Goal: Task Accomplishment & Management: Manage account settings

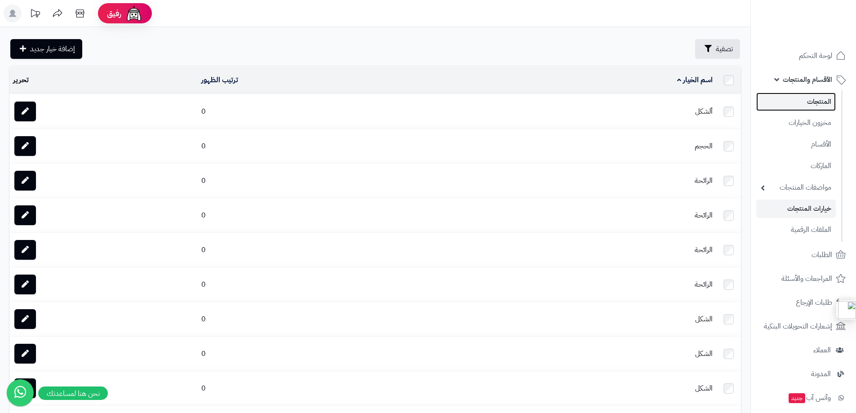
click at [823, 106] on link "المنتجات" at bounding box center [796, 102] width 80 height 18
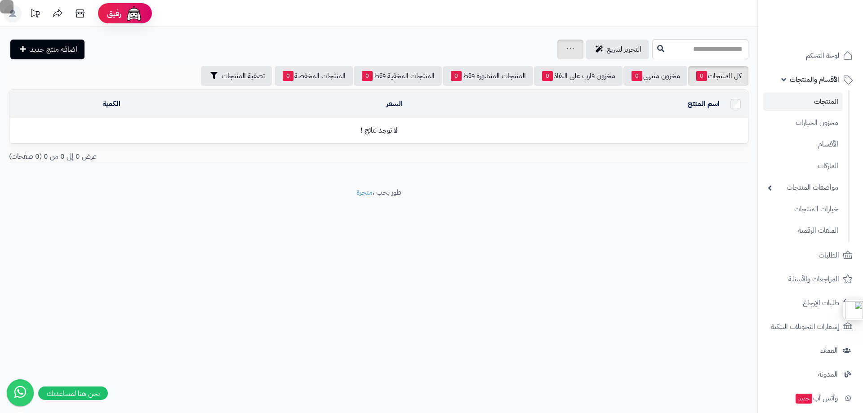
click at [567, 50] on icon at bounding box center [570, 49] width 7 height 6
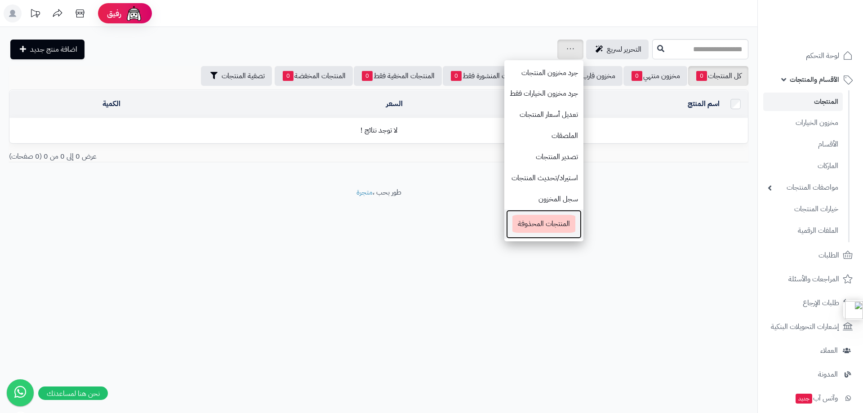
click at [512, 225] on span "المنتجات المحذوفة" at bounding box center [543, 224] width 63 height 18
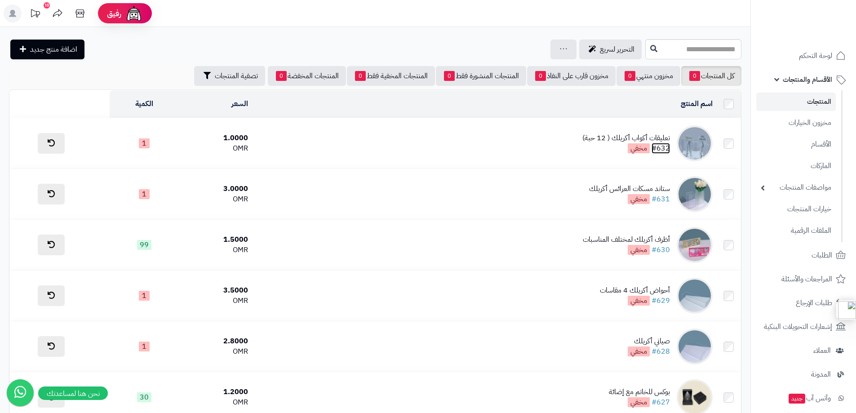
click at [660, 146] on link "#632" at bounding box center [660, 148] width 18 height 11
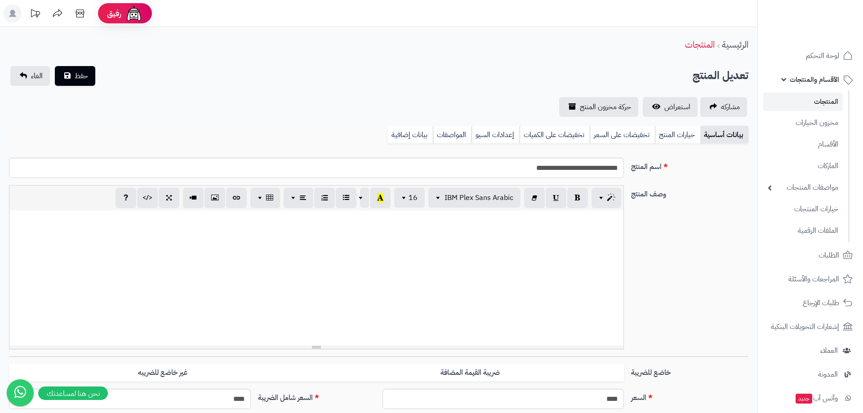
select select
click at [668, 137] on link "خيارات المنتج" at bounding box center [670, 135] width 45 height 18
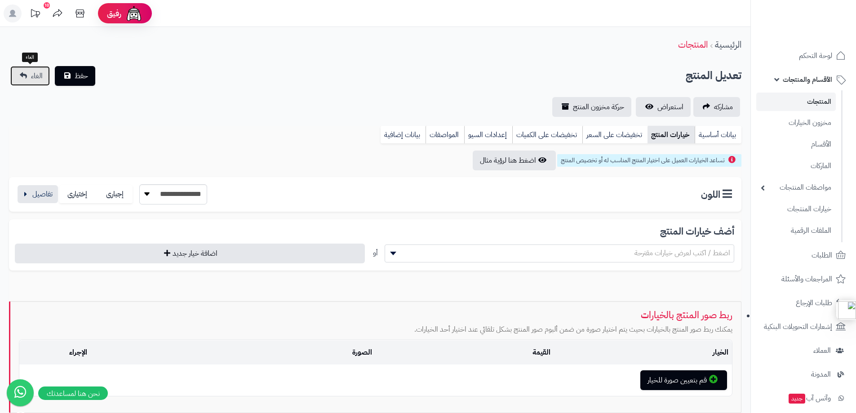
click at [21, 75] on link "الغاء" at bounding box center [30, 76] width 40 height 20
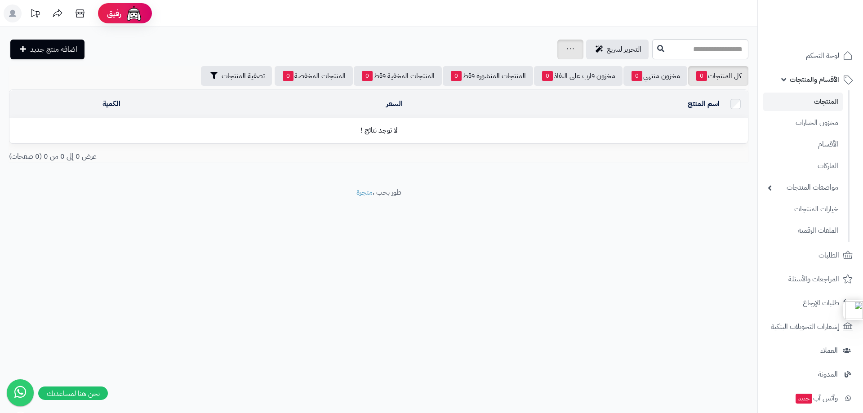
click at [567, 45] on link at bounding box center [570, 49] width 7 height 11
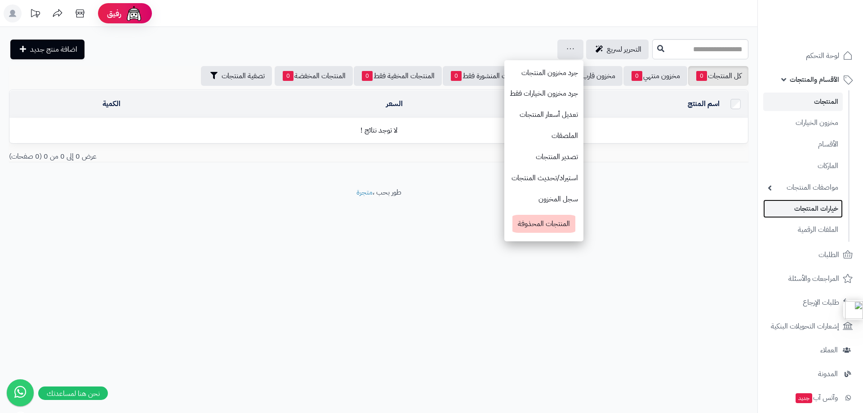
click at [820, 212] on link "خيارات المنتجات" at bounding box center [803, 208] width 80 height 18
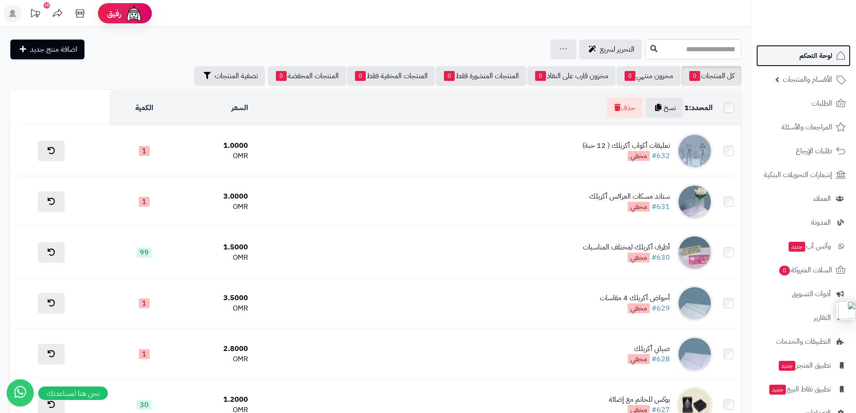
click at [829, 58] on span "لوحة التحكم" at bounding box center [815, 55] width 33 height 13
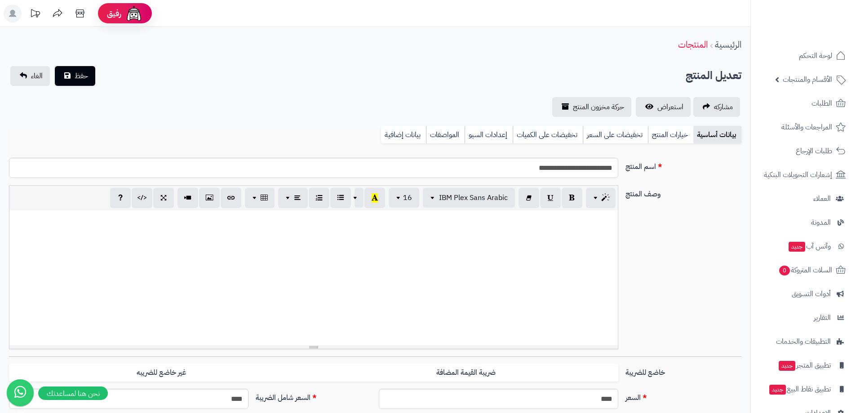
select select
click at [675, 132] on link "خيارات المنتج" at bounding box center [670, 135] width 45 height 18
select select
click at [662, 137] on link "خيارات المنتج" at bounding box center [670, 135] width 45 height 18
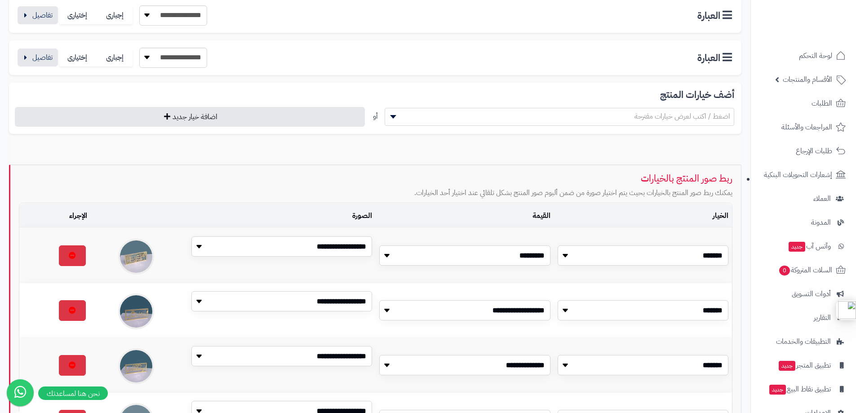
scroll to position [180, 0]
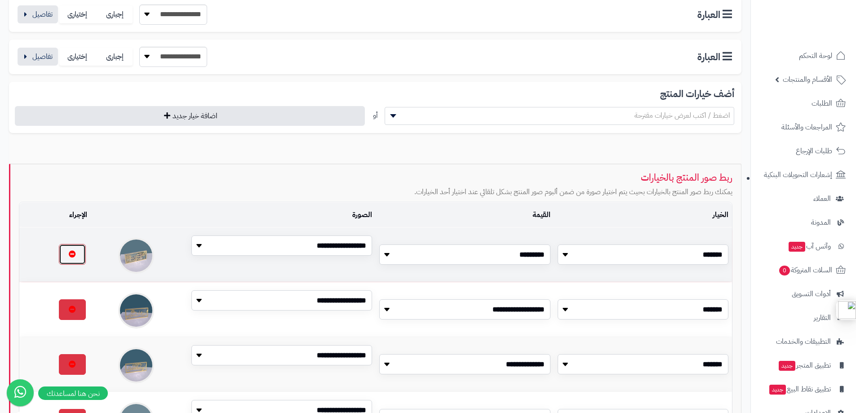
click at [72, 256] on button "button" at bounding box center [72, 254] width 27 height 21
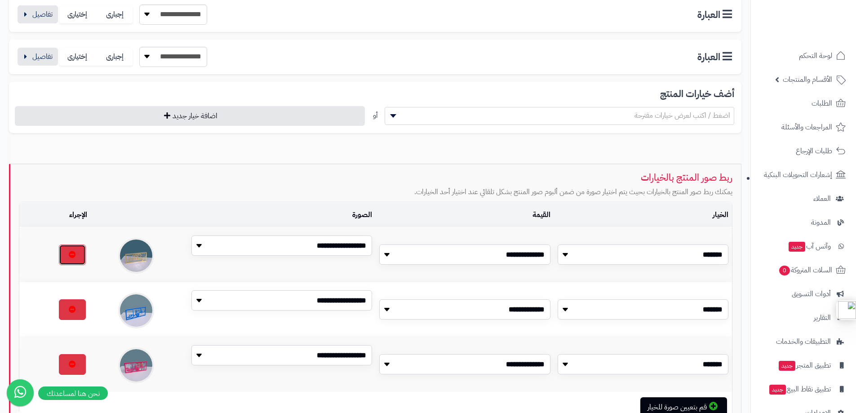
click at [72, 256] on button "button" at bounding box center [72, 254] width 27 height 21
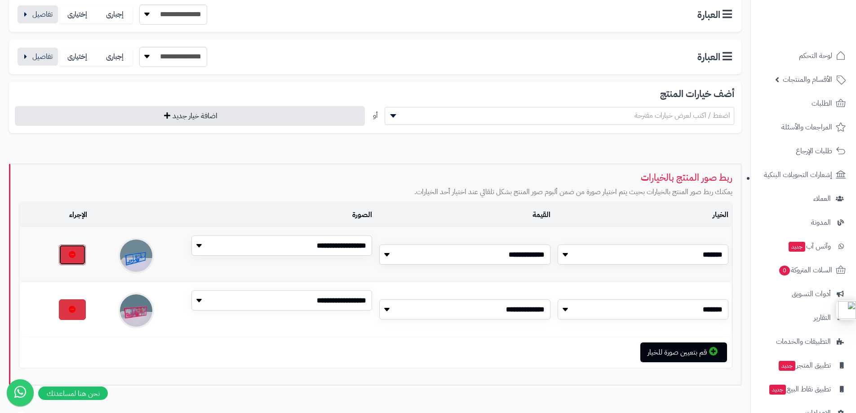
click at [72, 256] on button "button" at bounding box center [72, 254] width 27 height 21
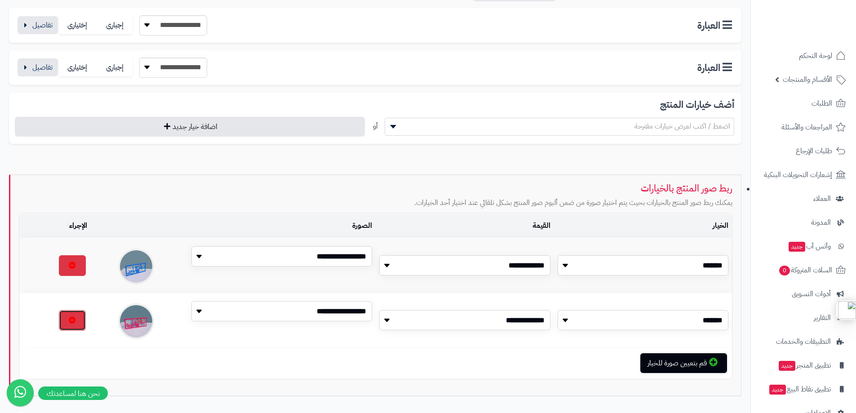
click at [72, 310] on button "button" at bounding box center [72, 320] width 27 height 21
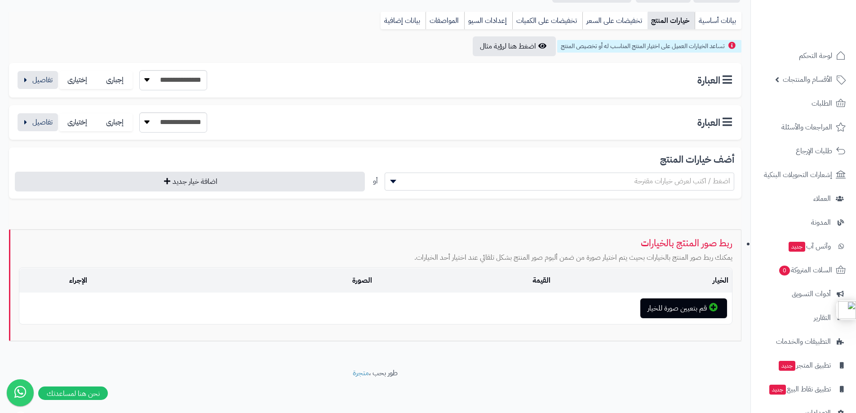
scroll to position [114, 0]
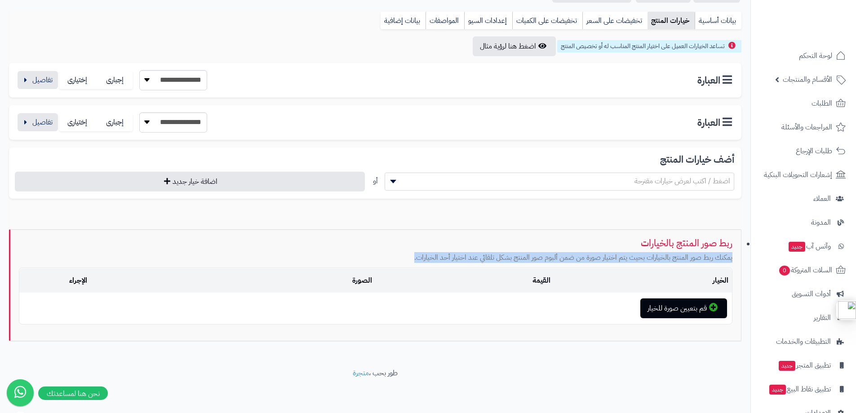
click at [72, 256] on p "يمكنك ربط صور المنتج بالخيارات بحيث يتم اختيار صورة من ضمن ألبوم صور المنتج بشك…" at bounding box center [375, 258] width 713 height 10
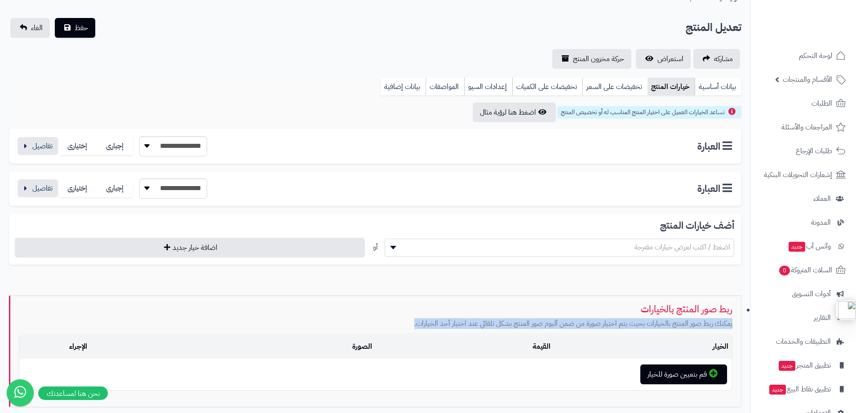
scroll to position [0, 0]
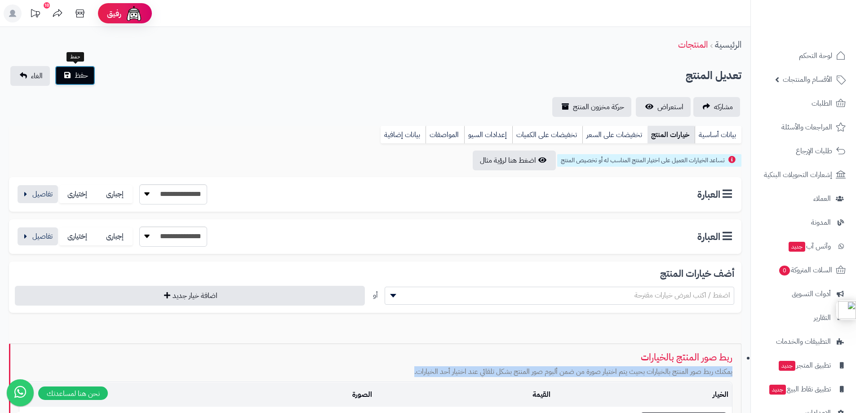
click at [78, 71] on span "حفظ" at bounding box center [81, 75] width 13 height 11
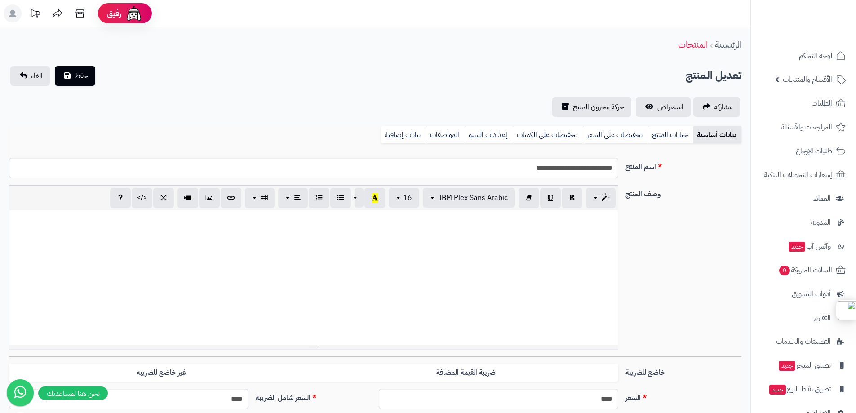
select select
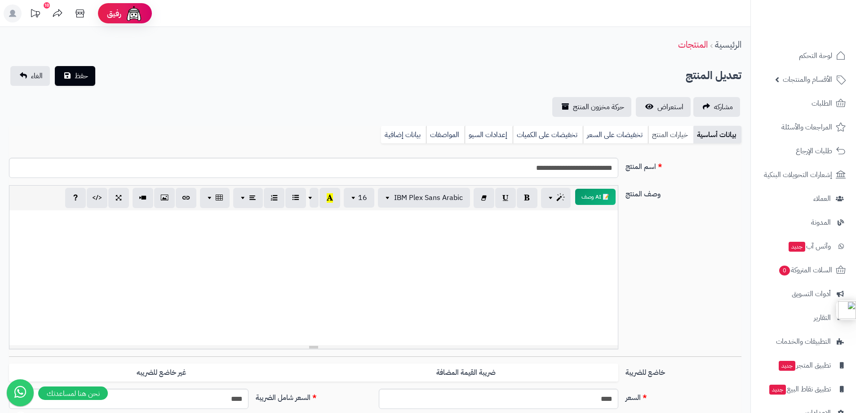
click at [663, 136] on link "خيارات المنتج" at bounding box center [670, 135] width 45 height 18
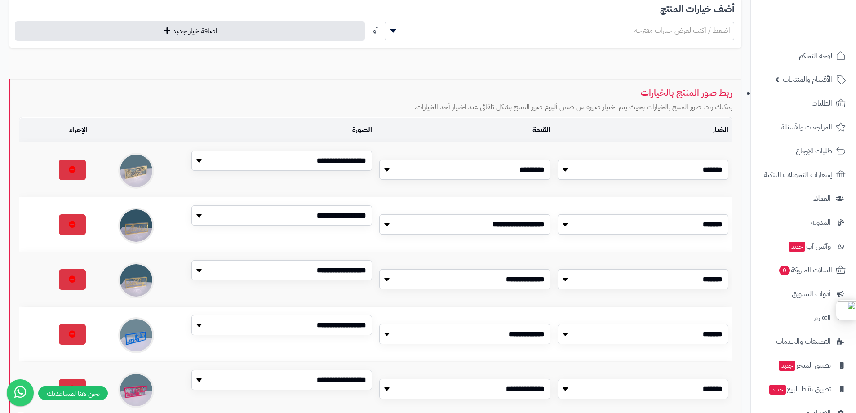
scroll to position [315, 0]
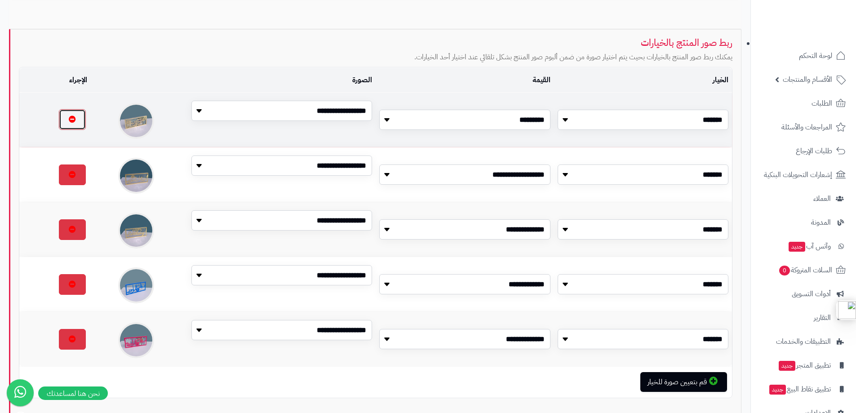
click at [68, 121] on button "button" at bounding box center [72, 119] width 27 height 21
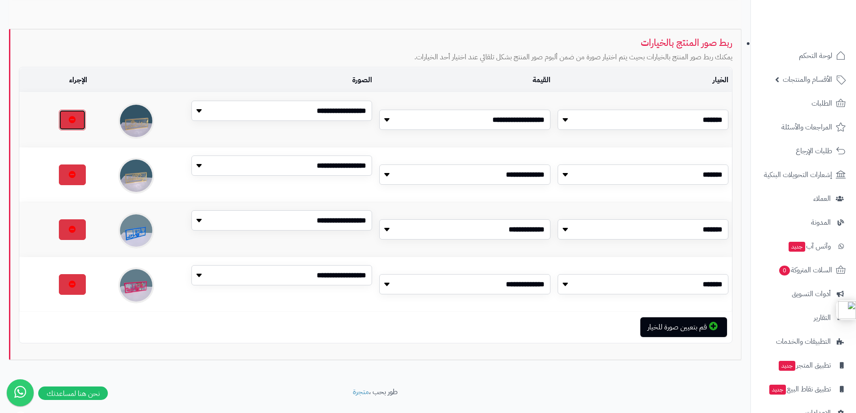
click at [68, 121] on button "button" at bounding box center [72, 120] width 27 height 21
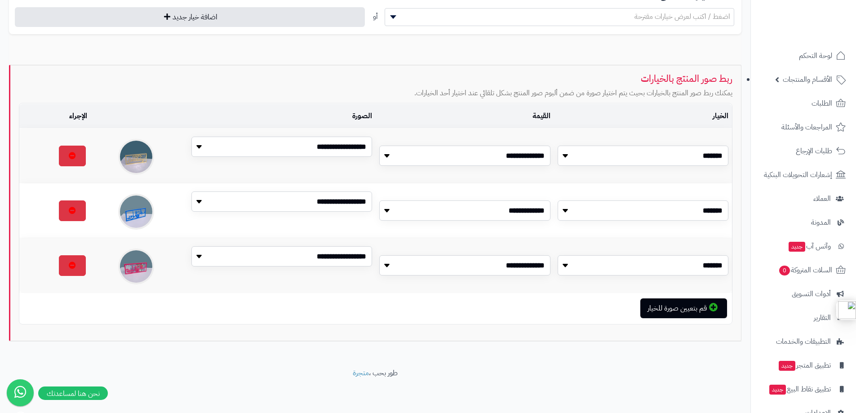
scroll to position [279, 0]
click at [68, 121] on td "الإجراء" at bounding box center [54, 116] width 71 height 25
click at [70, 148] on button "button" at bounding box center [72, 155] width 27 height 21
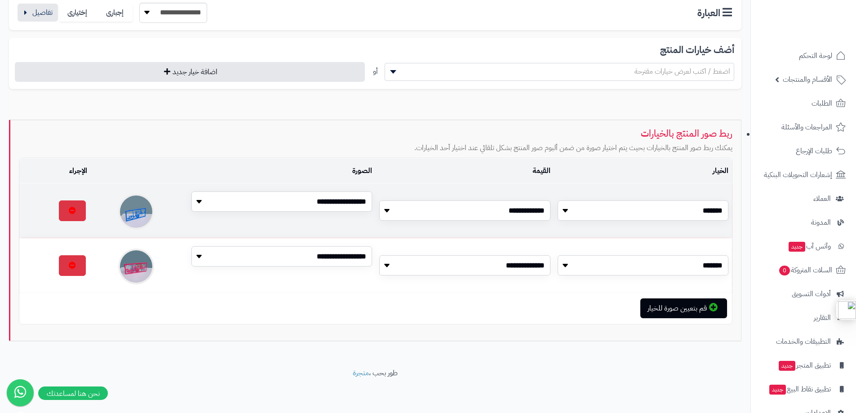
click at [75, 199] on td at bounding box center [54, 210] width 71 height 54
click at [73, 208] on button "button" at bounding box center [72, 210] width 27 height 21
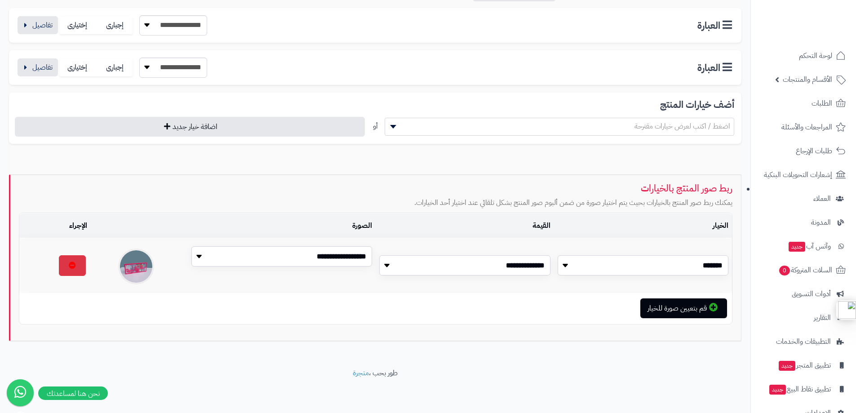
scroll to position [169, 0]
click at [71, 266] on button "button" at bounding box center [72, 265] width 27 height 21
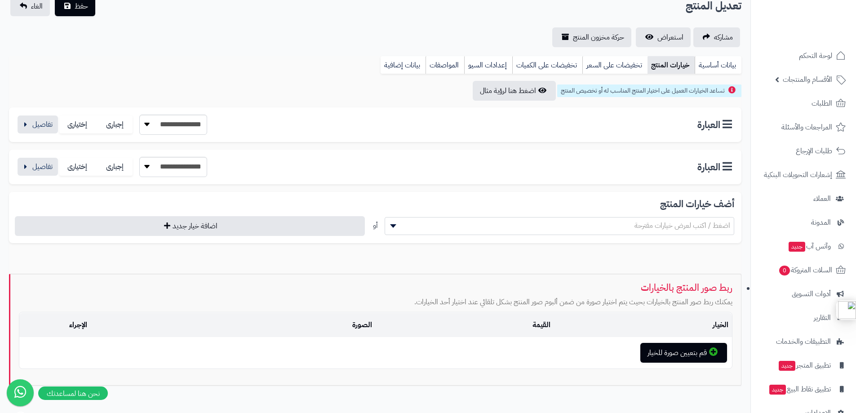
scroll to position [0, 0]
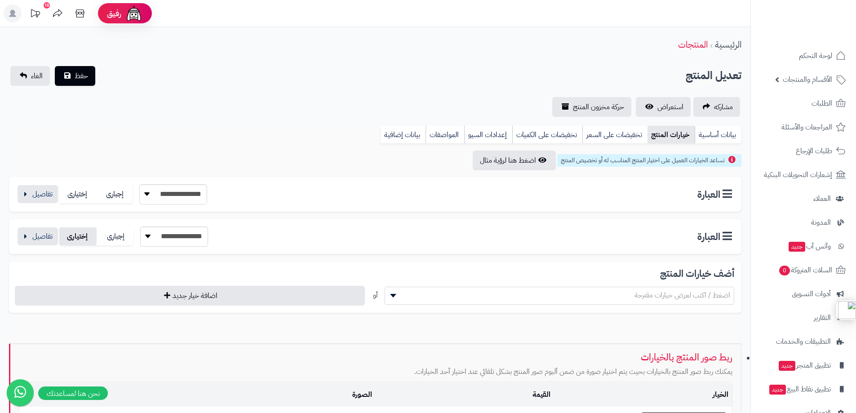
click at [84, 234] on label "إختيارى" at bounding box center [77, 236] width 37 height 18
click at [74, 190] on label "إختيارى" at bounding box center [77, 194] width 37 height 18
click at [73, 78] on button "حفظ" at bounding box center [75, 76] width 40 height 20
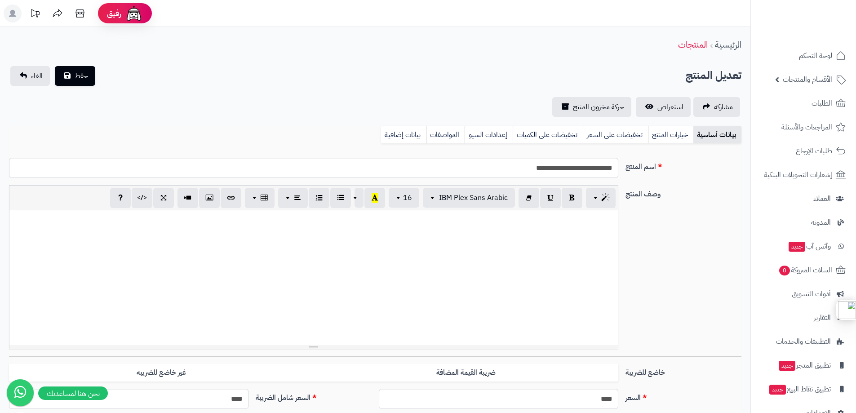
select select
click at [675, 132] on link "خيارات المنتج" at bounding box center [670, 135] width 45 height 18
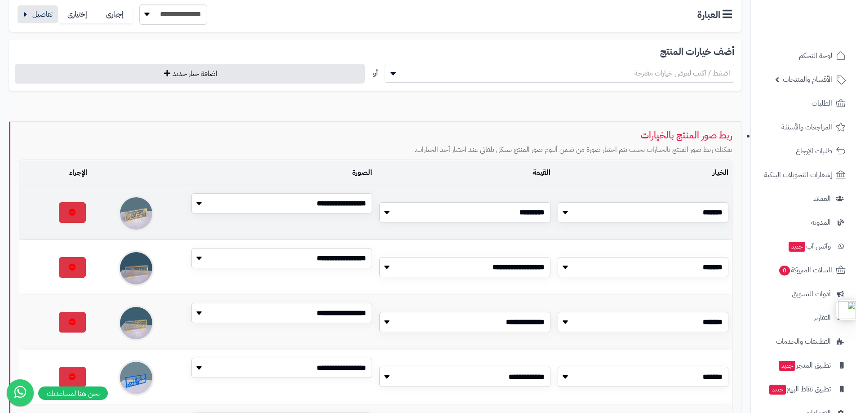
scroll to position [225, 0]
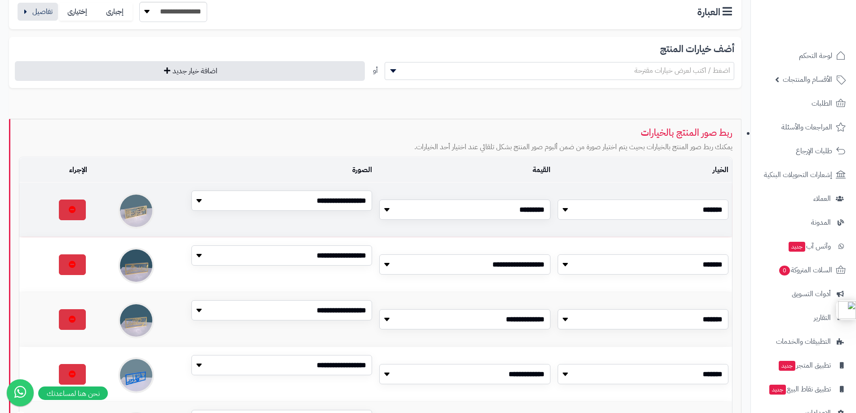
click at [576, 210] on select "**********" at bounding box center [643, 209] width 171 height 20
select select
click at [558, 199] on select "**********" at bounding box center [643, 209] width 171 height 20
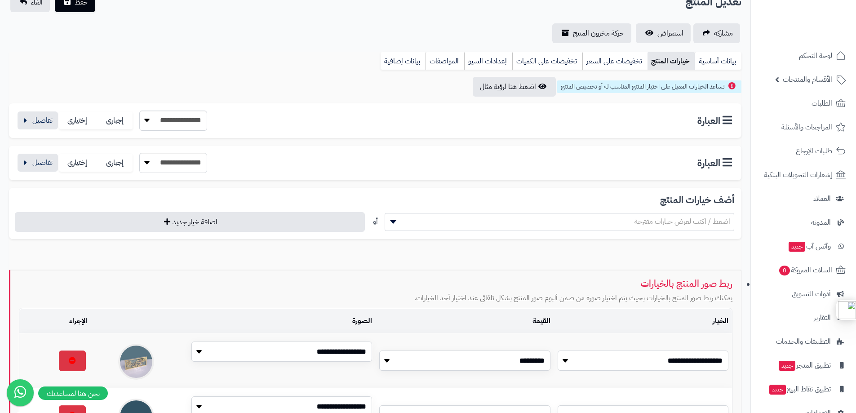
scroll to position [0, 0]
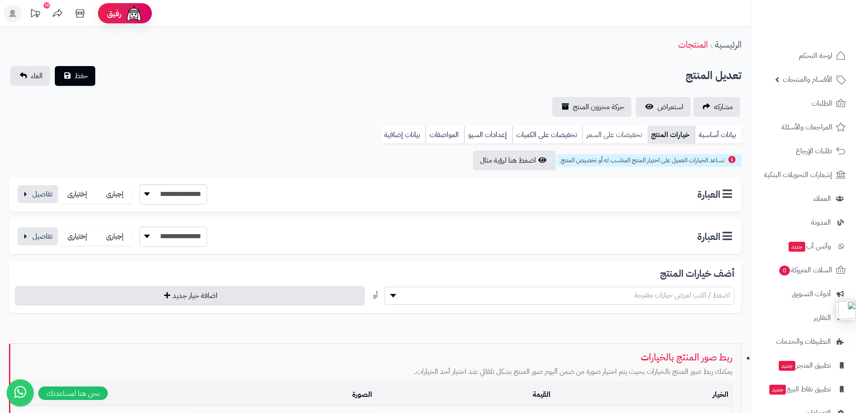
click at [601, 137] on link "تخفيضات على السعر" at bounding box center [614, 135] width 65 height 18
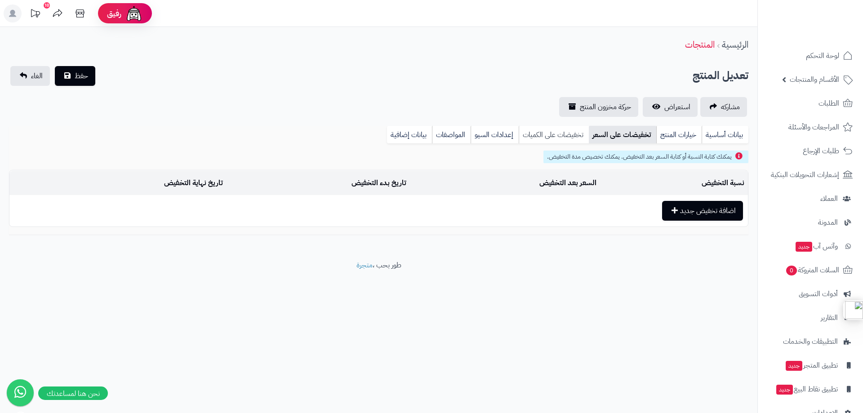
click at [561, 137] on link "تخفيضات على الكميات" at bounding box center [553, 135] width 70 height 18
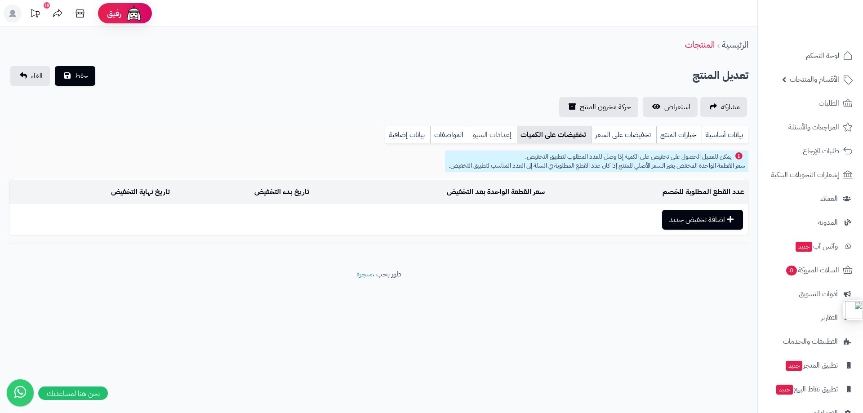
click at [512, 134] on link "إعدادات السيو" at bounding box center [493, 135] width 48 height 18
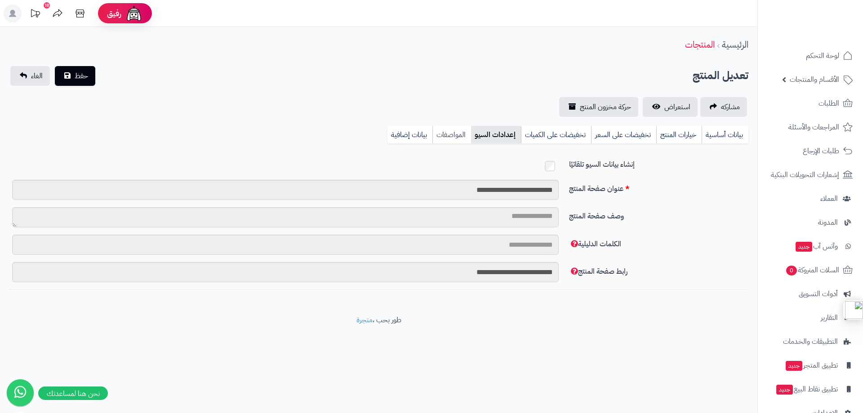
click at [444, 134] on link "المواصفات" at bounding box center [451, 135] width 39 height 18
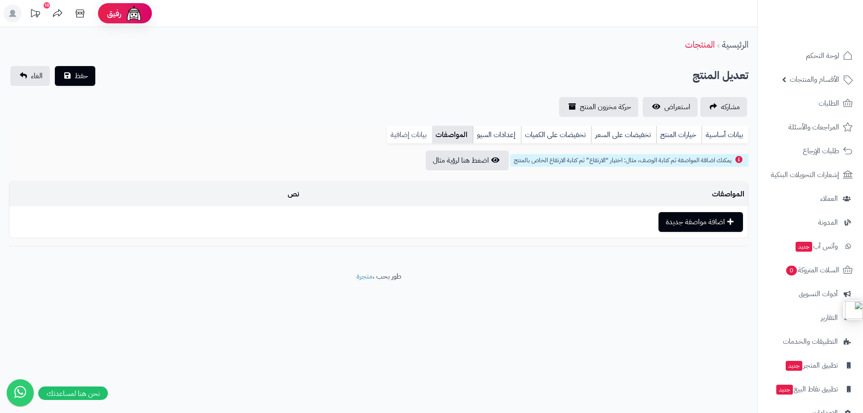
click at [418, 134] on link "بيانات إضافية" at bounding box center [409, 135] width 45 height 18
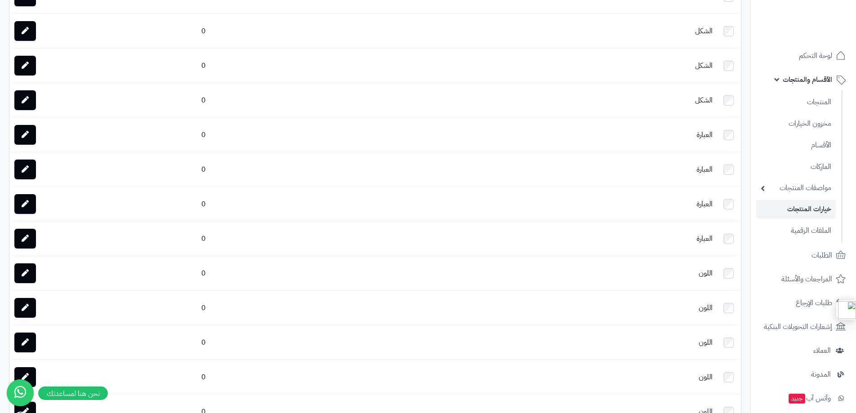
scroll to position [449, 0]
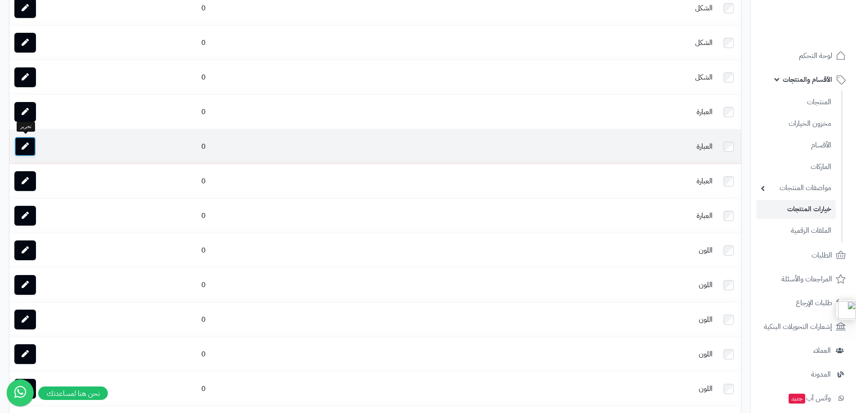
click at [27, 140] on link at bounding box center [25, 147] width 22 height 20
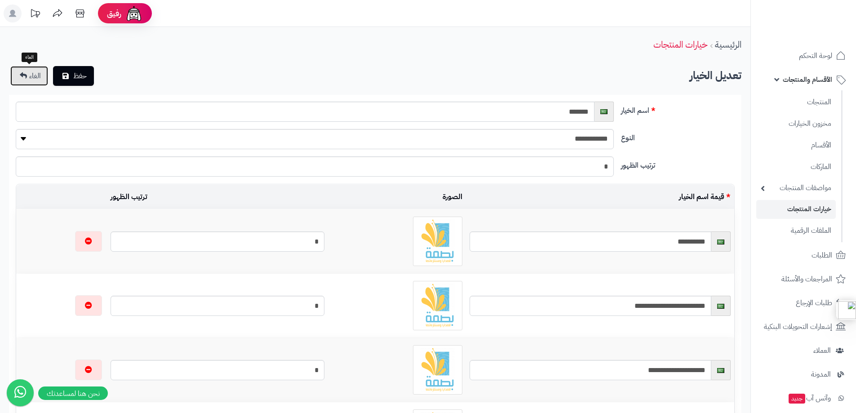
click at [31, 73] on span "الغاء" at bounding box center [35, 76] width 12 height 11
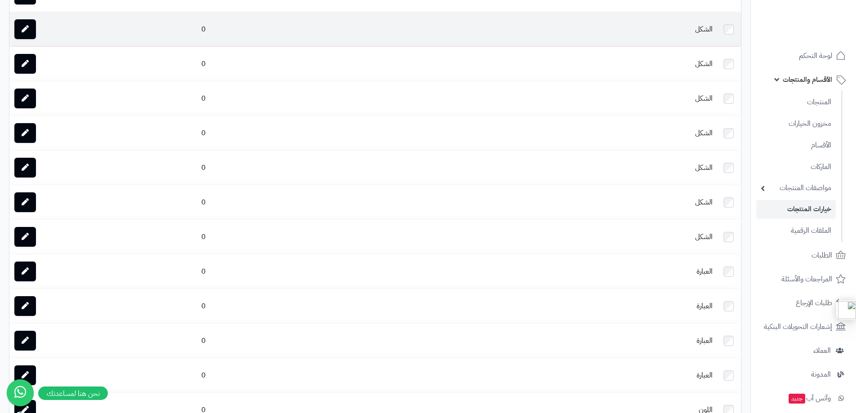
scroll to position [359, 0]
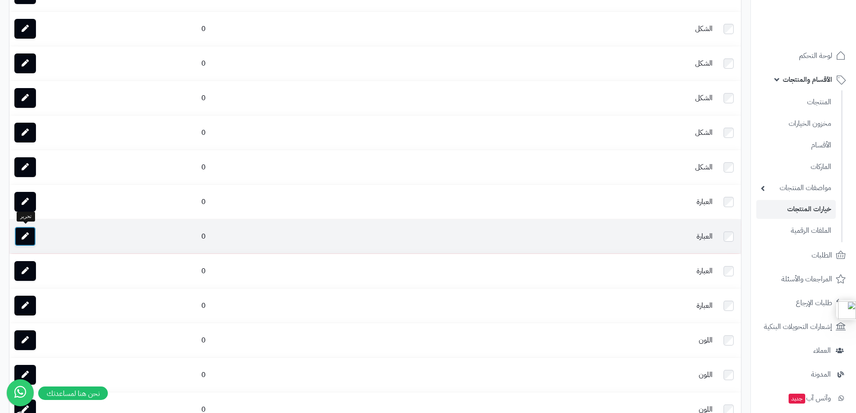
click at [24, 235] on icon at bounding box center [25, 235] width 7 height 7
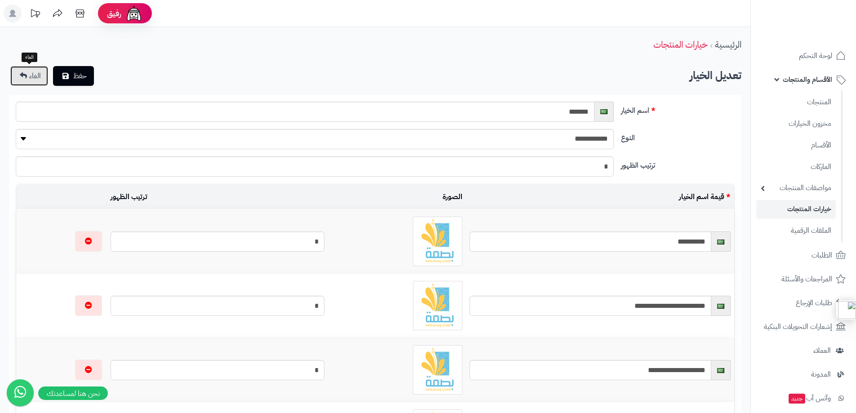
click at [26, 79] on link "الغاء" at bounding box center [29, 76] width 38 height 20
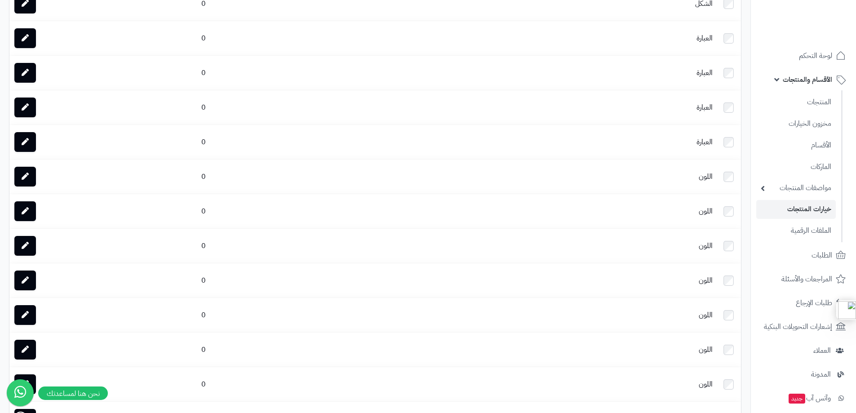
scroll to position [404, 0]
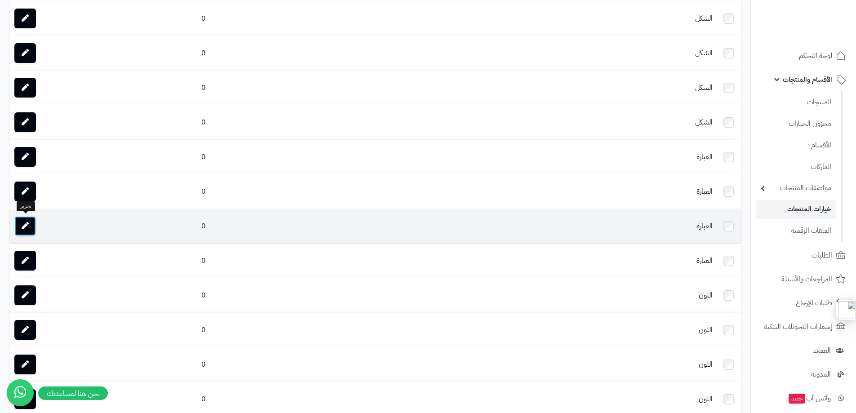
click at [16, 227] on link at bounding box center [25, 226] width 22 height 20
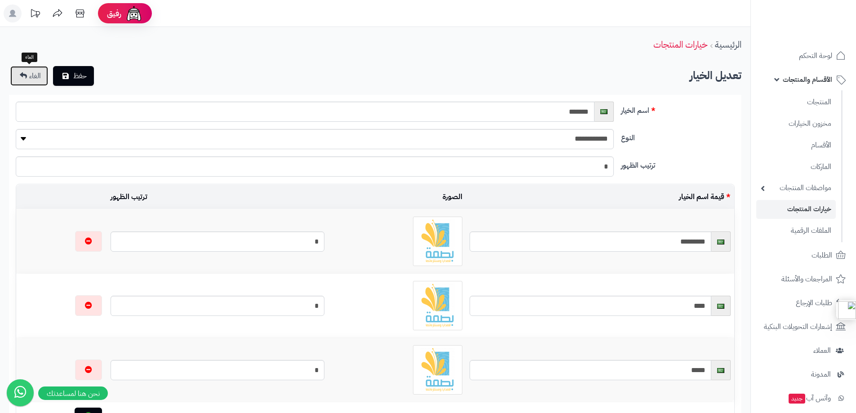
click at [23, 72] on icon at bounding box center [23, 75] width 7 height 7
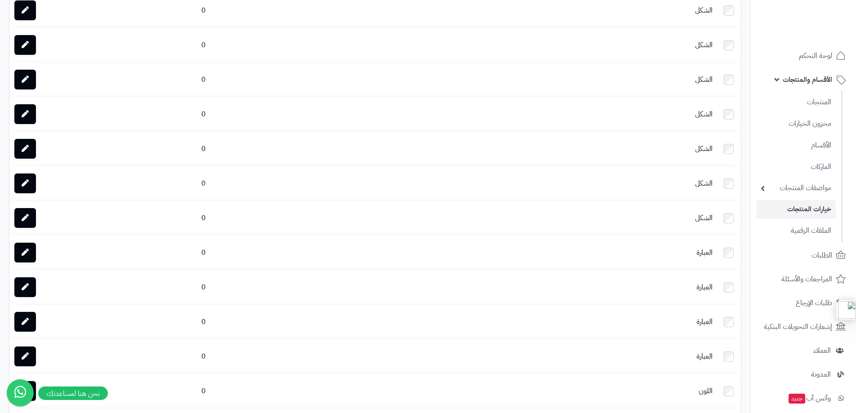
scroll to position [315, 0]
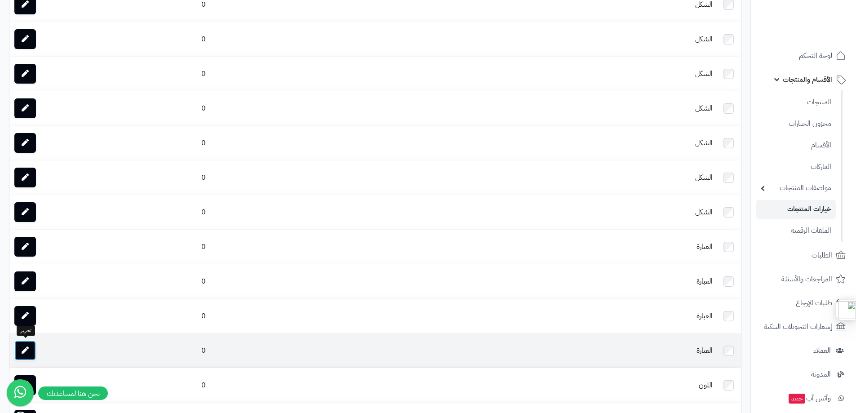
click at [26, 348] on icon at bounding box center [25, 349] width 7 height 7
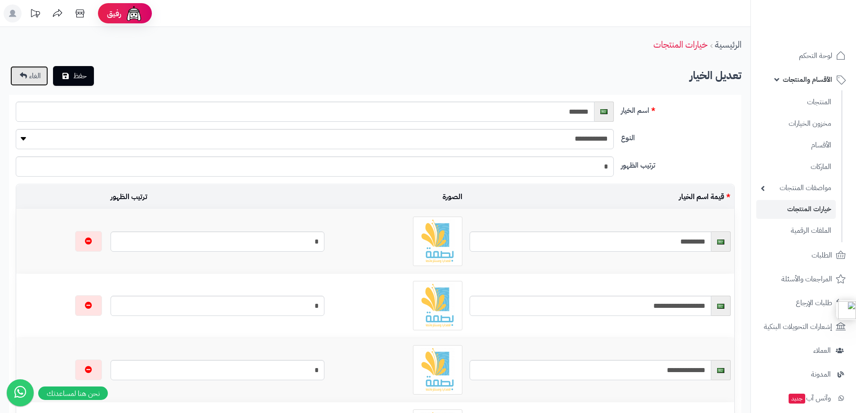
click at [26, 75] on icon at bounding box center [23, 75] width 7 height 7
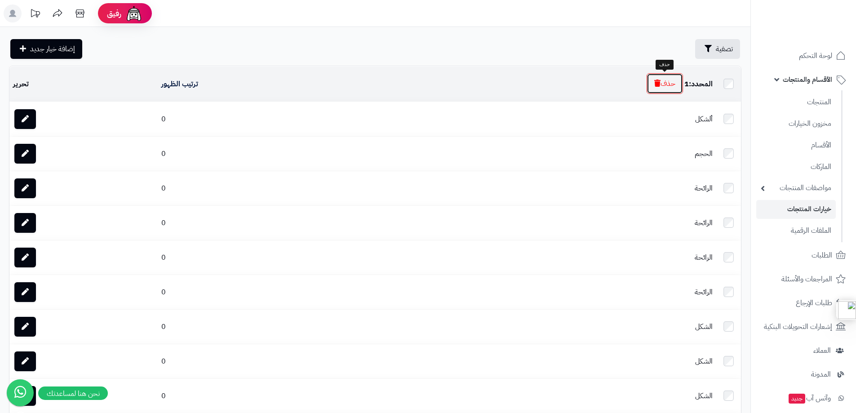
click at [659, 82] on button "حذف" at bounding box center [665, 83] width 36 height 21
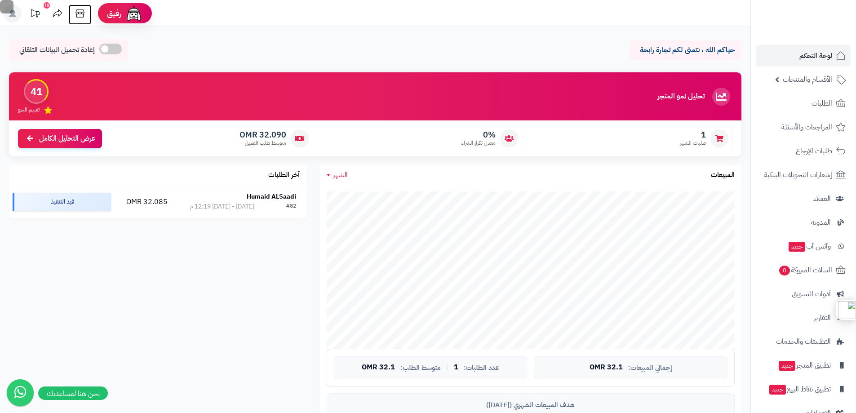
click at [80, 12] on icon at bounding box center [79, 13] width 9 height 8
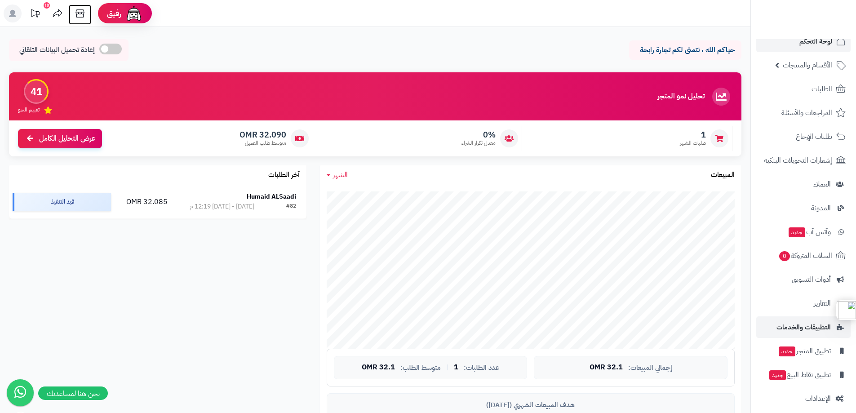
scroll to position [22, 0]
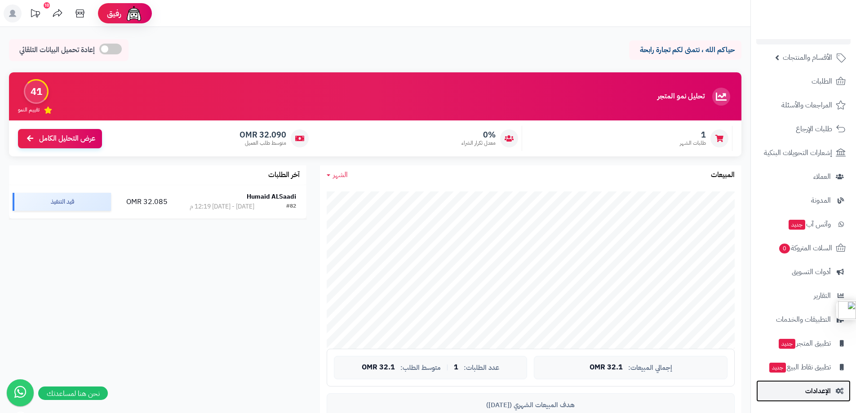
click at [815, 394] on span "الإعدادات" at bounding box center [818, 391] width 26 height 13
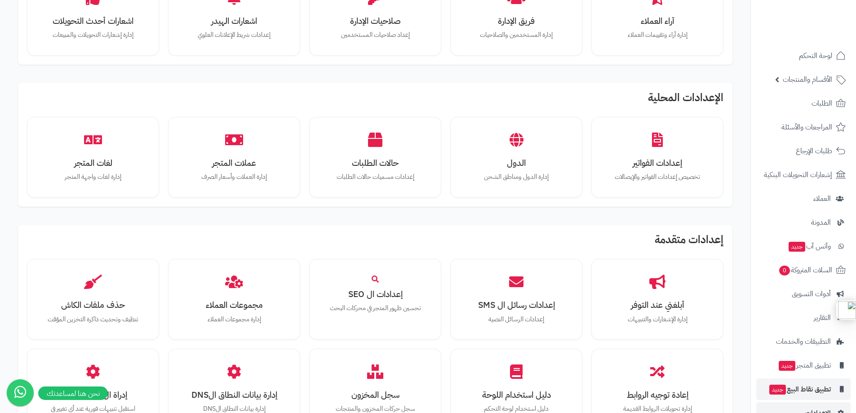
scroll to position [22, 0]
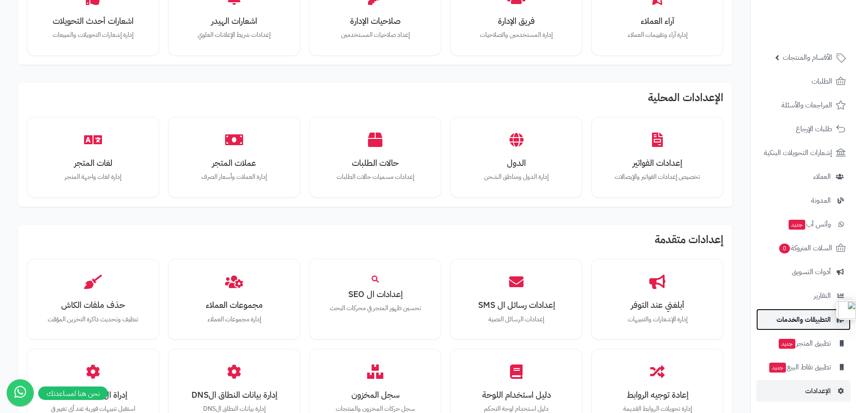
click at [791, 319] on span "التطبيقات والخدمات" at bounding box center [803, 319] width 54 height 13
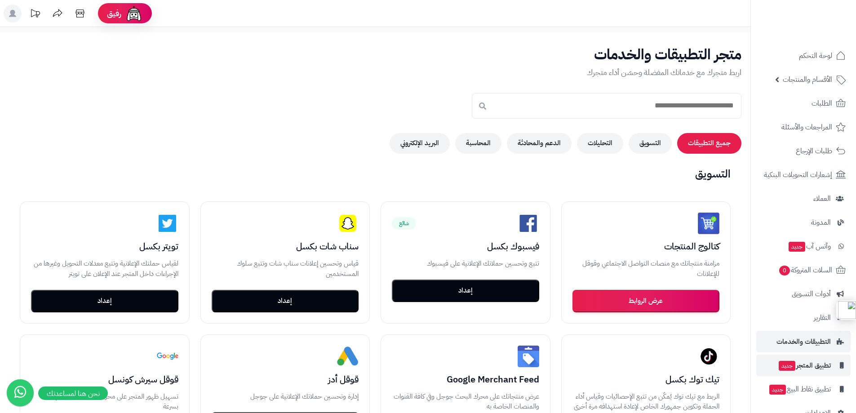
scroll to position [22, 0]
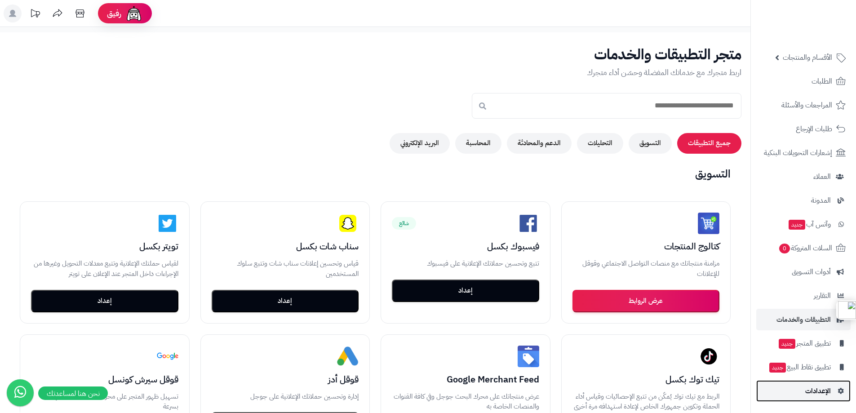
click at [820, 392] on span "الإعدادات" at bounding box center [818, 391] width 26 height 13
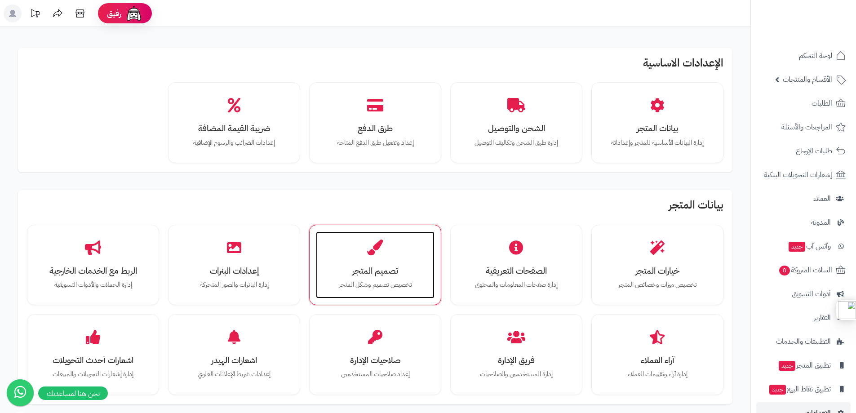
click at [392, 261] on div "تصميم المتجر تخصيص تصميم وشكل المتجر" at bounding box center [375, 264] width 119 height 67
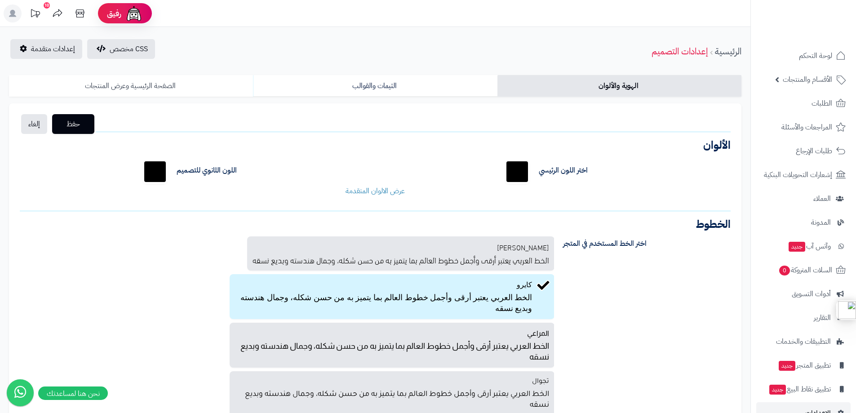
click at [158, 87] on link "الصفحة الرئيسية وعرض المنتجات" at bounding box center [131, 86] width 244 height 22
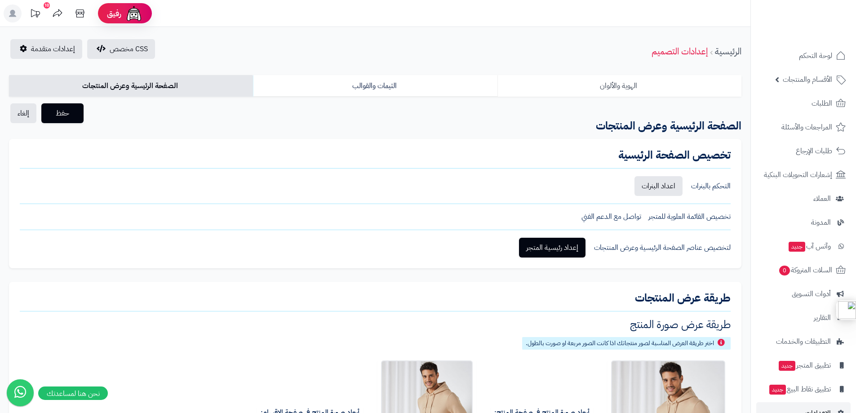
click at [618, 81] on link "الهوية والألوان" at bounding box center [619, 86] width 244 height 22
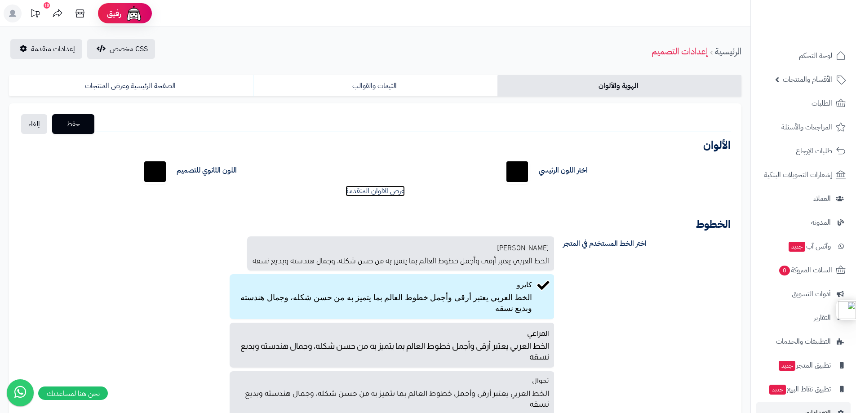
click at [370, 193] on link "عرض الالوان المتقدمة" at bounding box center [375, 191] width 59 height 11
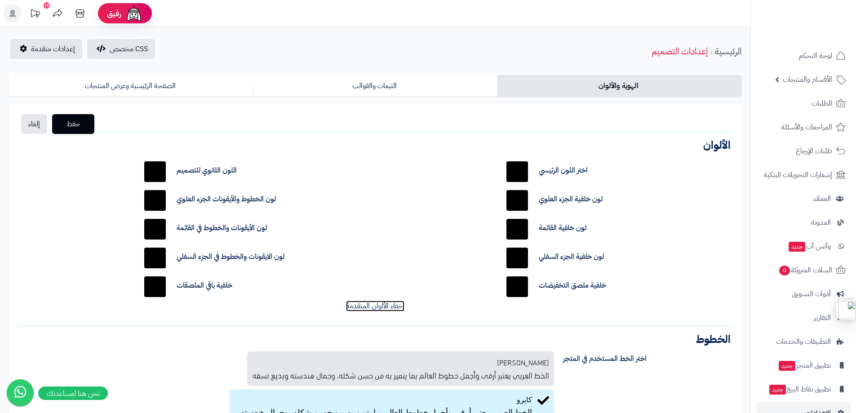
click at [373, 308] on link "إخفاء الألوان المتقدمة" at bounding box center [375, 306] width 58 height 11
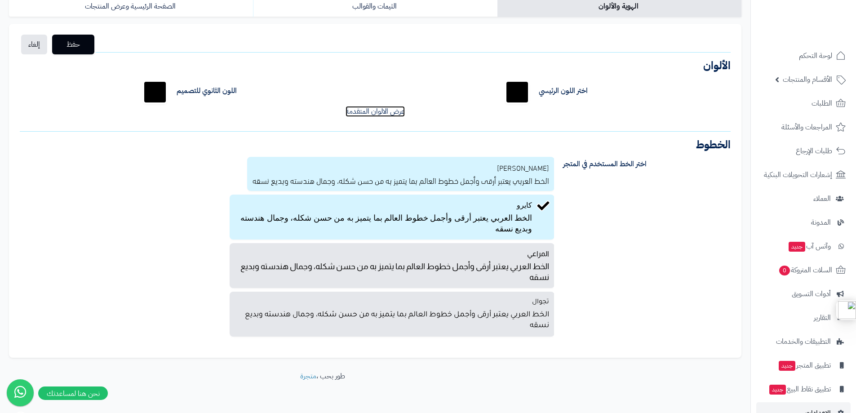
scroll to position [90, 0]
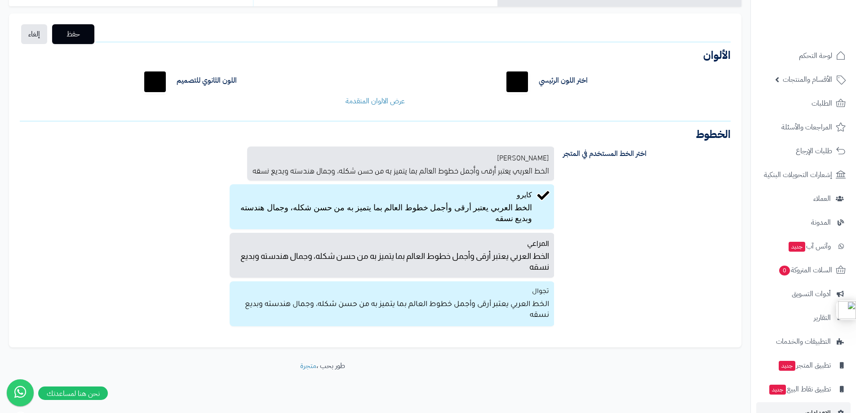
click at [466, 297] on p "الخط العربي يعتبر أرقى وأجمل خطوط العالم بما يتميز به من حسن شكله، وجمال هندسته…" at bounding box center [392, 308] width 314 height 23
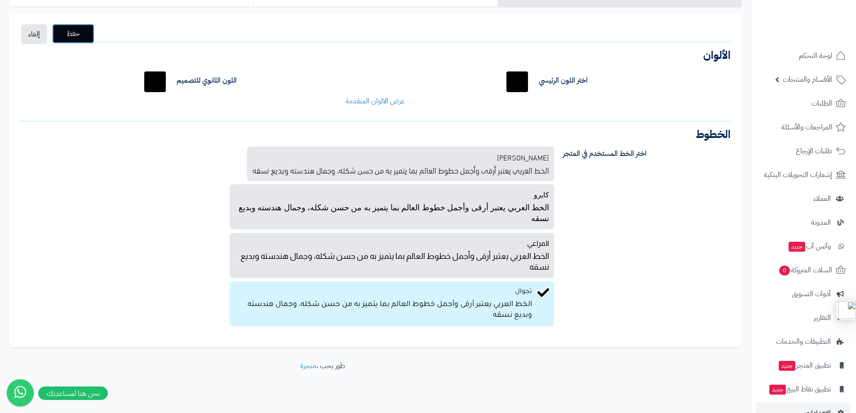
click at [83, 36] on span "حفظ" at bounding box center [73, 33] width 28 height 11
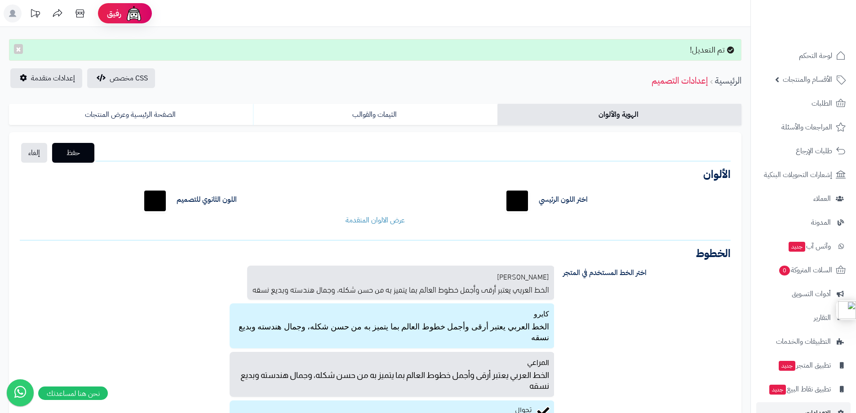
click at [523, 327] on p "الخط العربي يعتبر أرقى وأجمل خطوط العالم بما يتميز به من حسن شكله، وجمال هندسته…" at bounding box center [392, 330] width 314 height 23
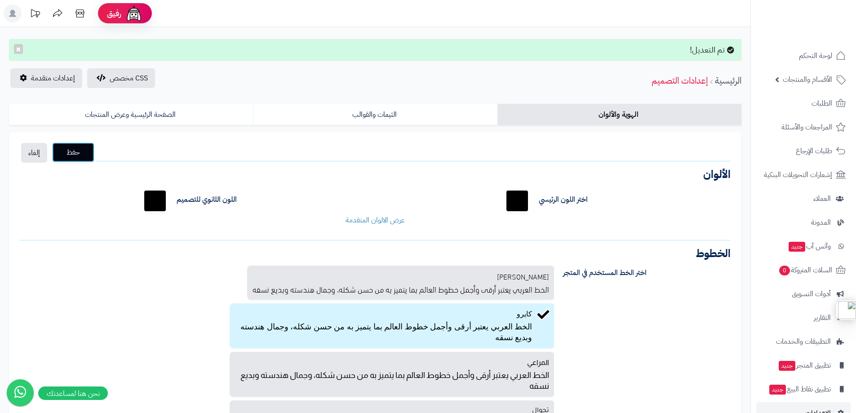
click at [92, 155] on button "حفظ" at bounding box center [73, 152] width 42 height 20
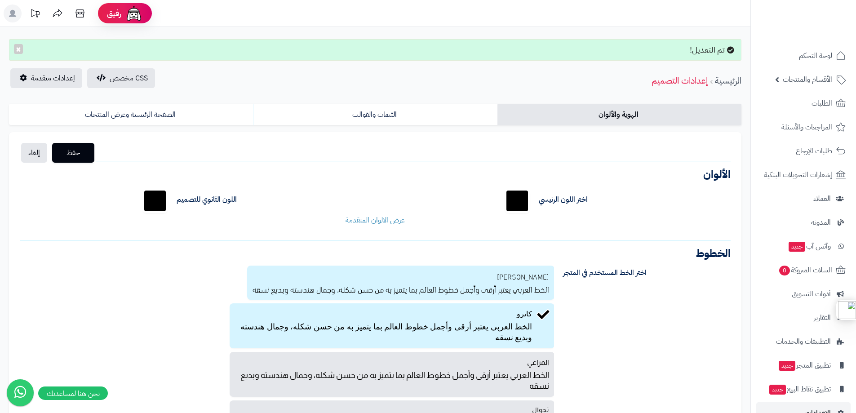
click at [515, 278] on label "دن عربي الخط العربي يعتبر أرقى وأجمل خطوط العالم بما يتميز به من حسن شكله، وجما…" at bounding box center [400, 283] width 307 height 34
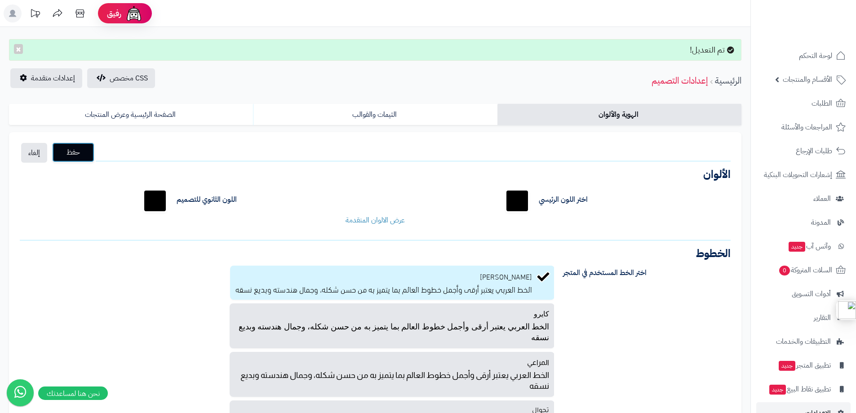
click at [79, 155] on span "حفظ" at bounding box center [73, 152] width 28 height 11
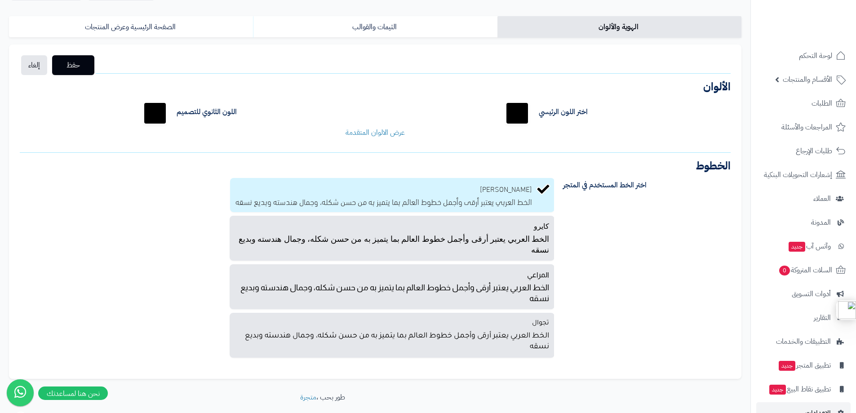
scroll to position [90, 0]
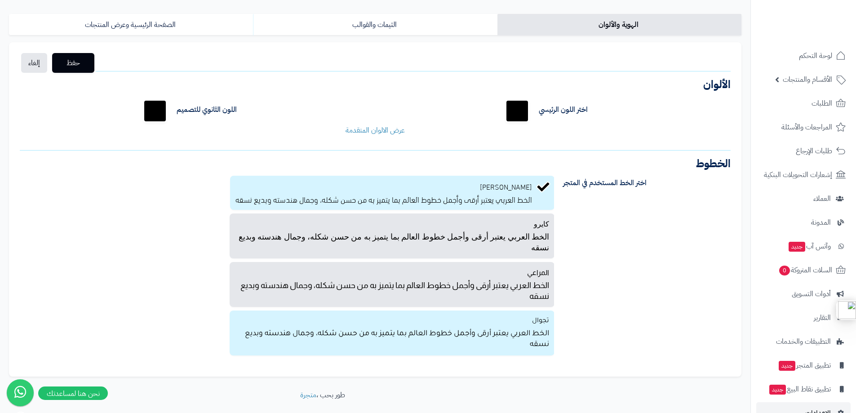
click at [501, 334] on p "الخط العربي يعتبر أرقى وأجمل خطوط العالم بما يتميز به من حسن شكله، وجمال هندسته…" at bounding box center [392, 338] width 314 height 23
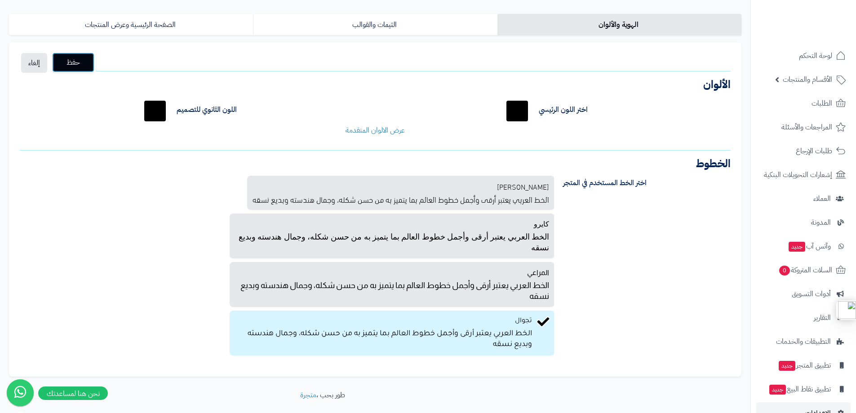
click at [72, 64] on span "حفظ" at bounding box center [73, 62] width 28 height 11
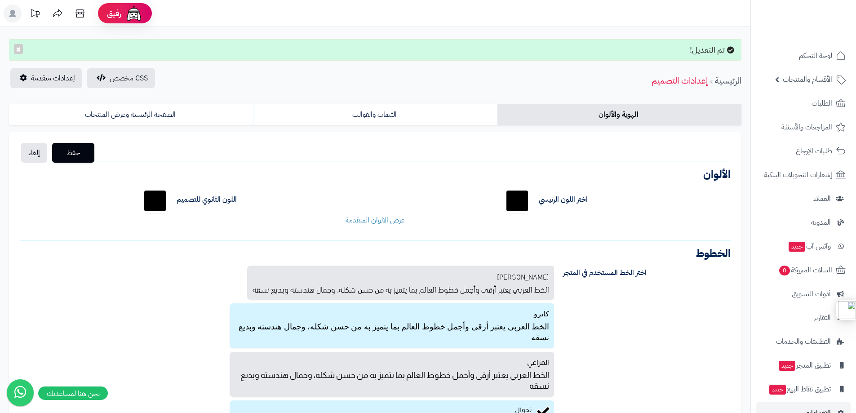
click at [516, 319] on p "الخط العربي يعتبر أرقى وأجمل خطوط العالم بما يتميز به من حسن شكله، وجمال هندسته…" at bounding box center [392, 330] width 314 height 23
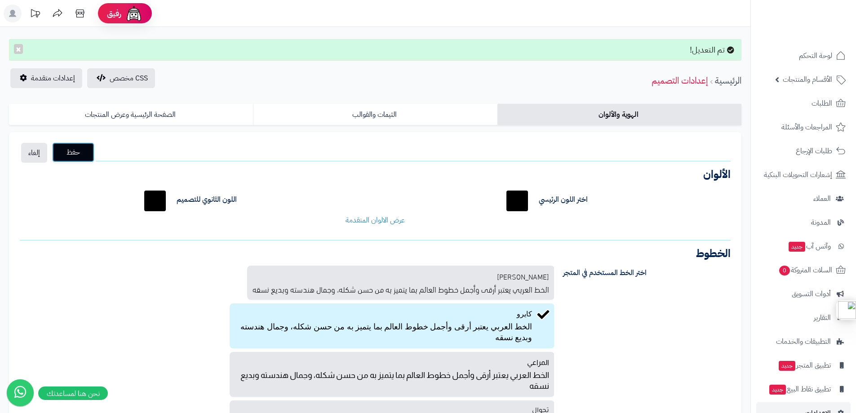
click at [84, 150] on span "حفظ" at bounding box center [73, 152] width 28 height 11
click at [385, 115] on link "الثيمات والقوالب" at bounding box center [375, 115] width 244 height 22
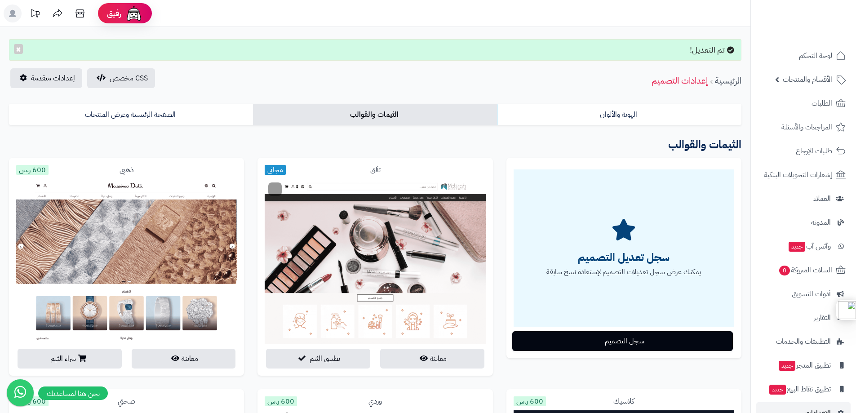
click at [421, 362] on button "معاينة" at bounding box center [432, 358] width 104 height 20
click at [181, 361] on button "معاينة" at bounding box center [184, 358] width 104 height 20
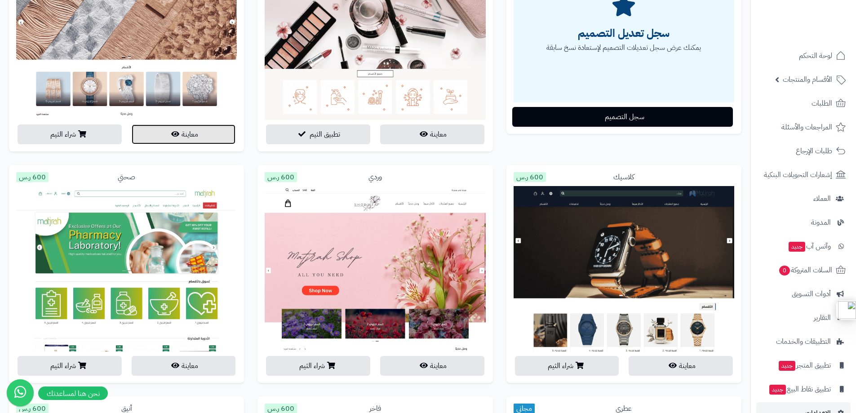
scroll to position [225, 0]
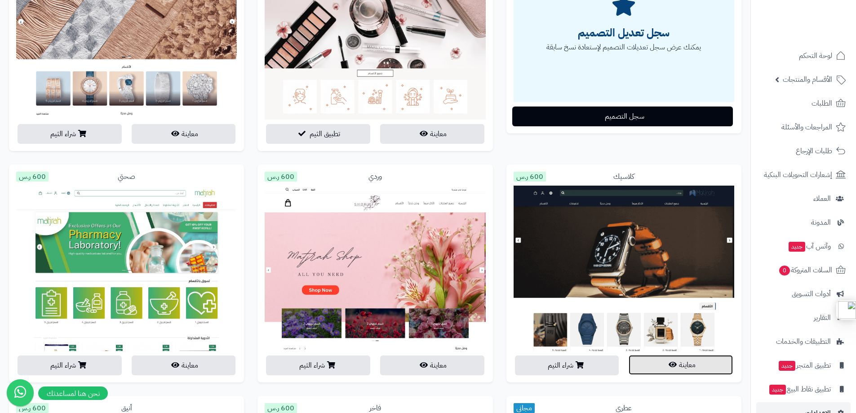
click at [660, 363] on button "معاينة" at bounding box center [681, 365] width 104 height 20
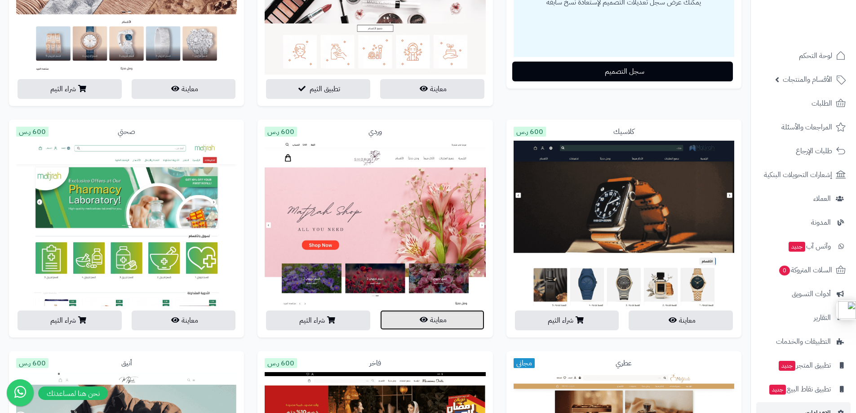
click at [444, 317] on button "معاينة" at bounding box center [432, 320] width 104 height 20
click at [158, 319] on button "معاينة" at bounding box center [184, 320] width 104 height 20
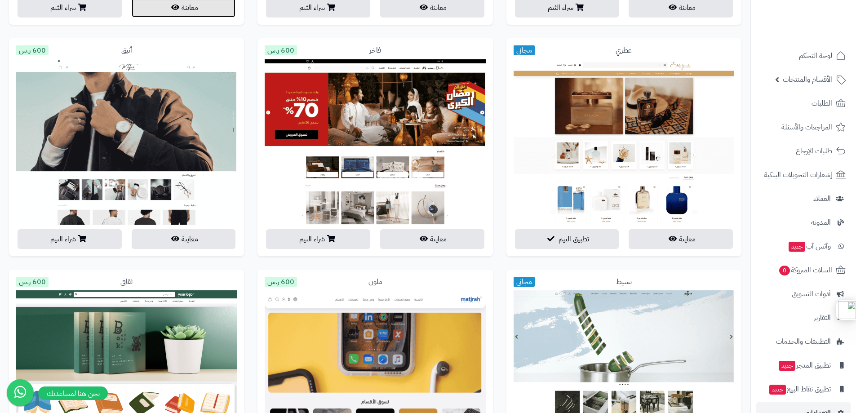
scroll to position [584, 0]
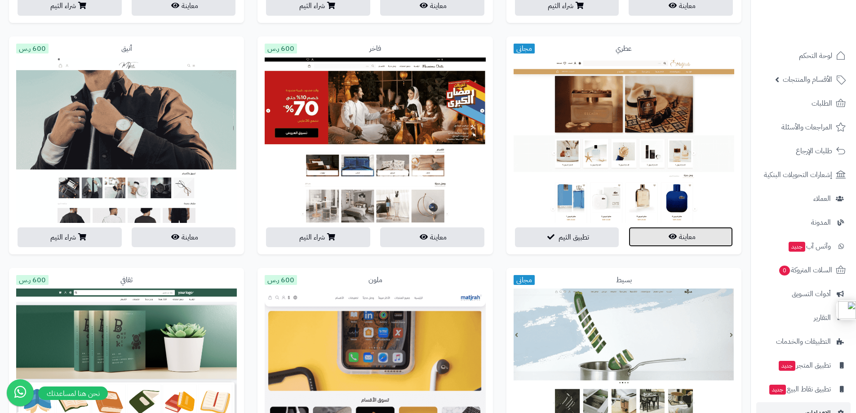
click at [672, 235] on icon "button" at bounding box center [673, 236] width 8 height 7
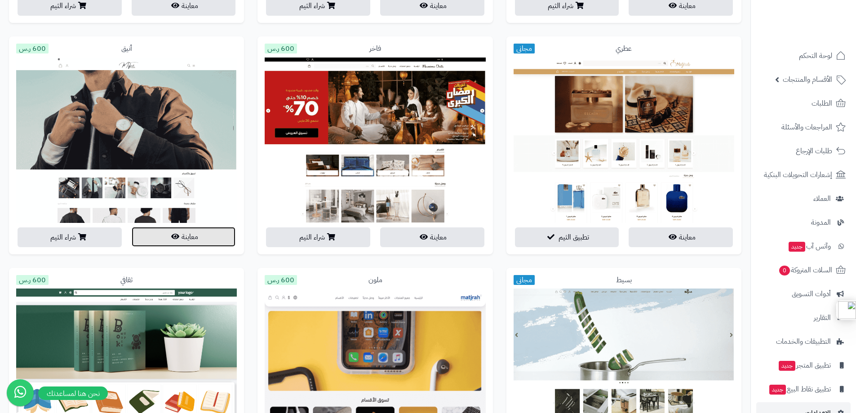
click at [200, 239] on button "معاينة" at bounding box center [184, 237] width 104 height 20
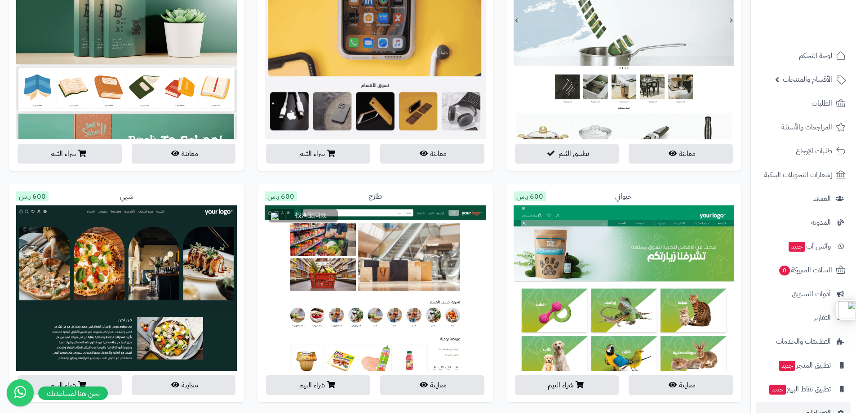
scroll to position [854, 0]
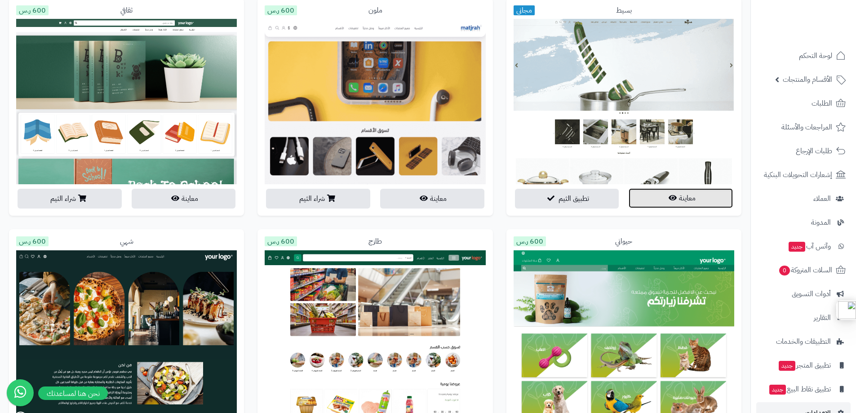
click at [662, 202] on button "معاينة" at bounding box center [681, 198] width 104 height 20
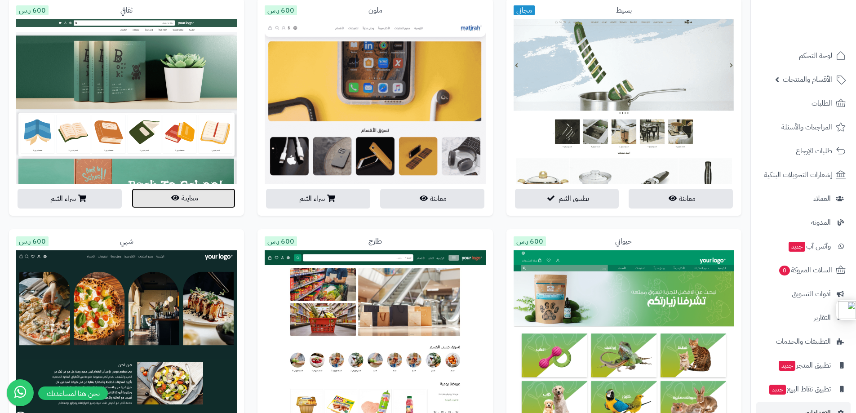
click at [174, 199] on icon "button" at bounding box center [175, 197] width 8 height 7
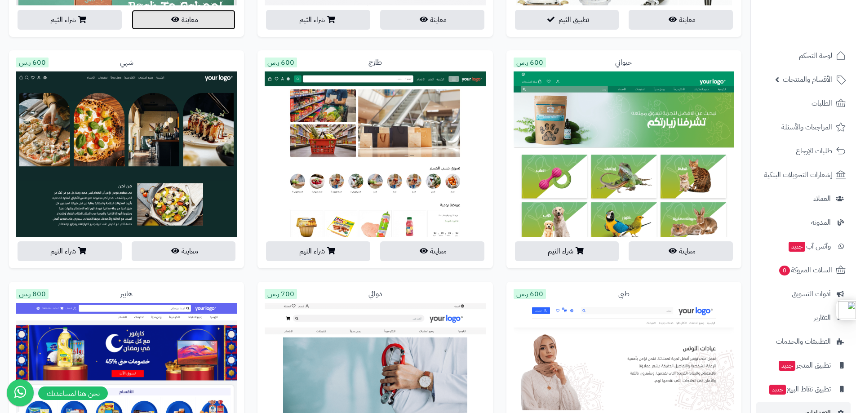
scroll to position [1033, 0]
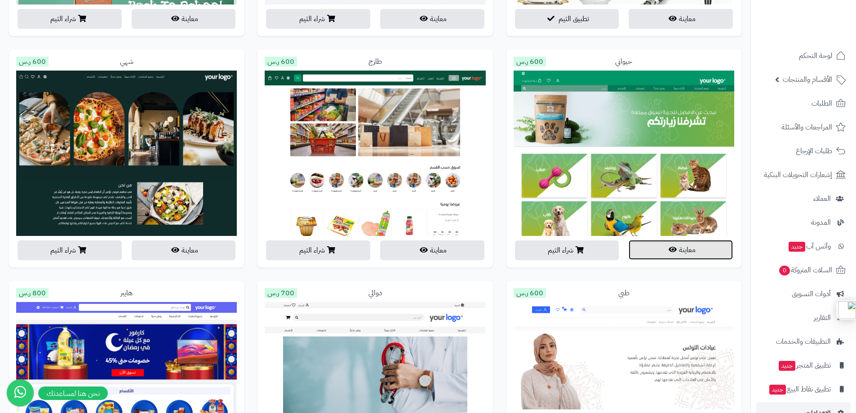
click at [674, 251] on icon "button" at bounding box center [673, 249] width 8 height 7
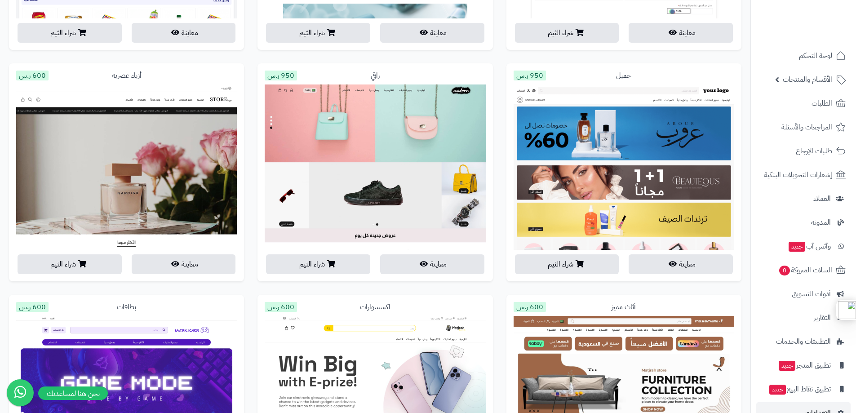
scroll to position [1483, 0]
click at [687, 266] on button "معاينة" at bounding box center [681, 263] width 104 height 20
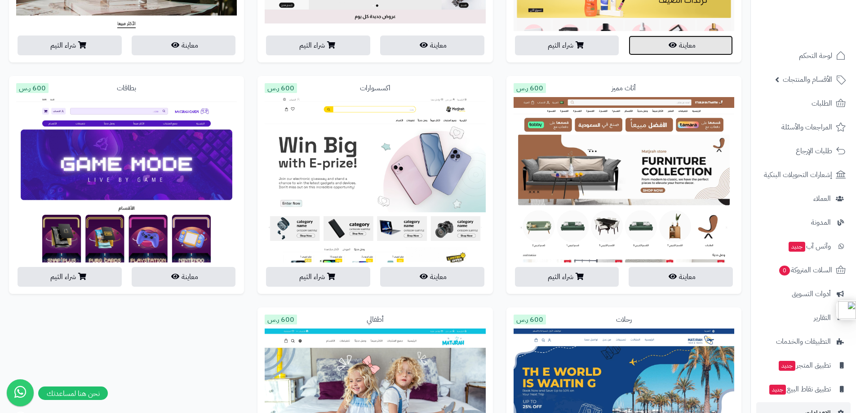
scroll to position [1707, 0]
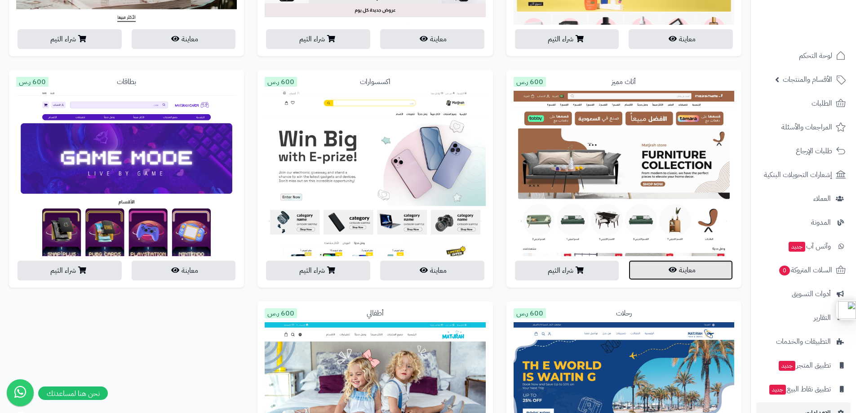
click at [650, 274] on button "معاينة" at bounding box center [681, 270] width 104 height 20
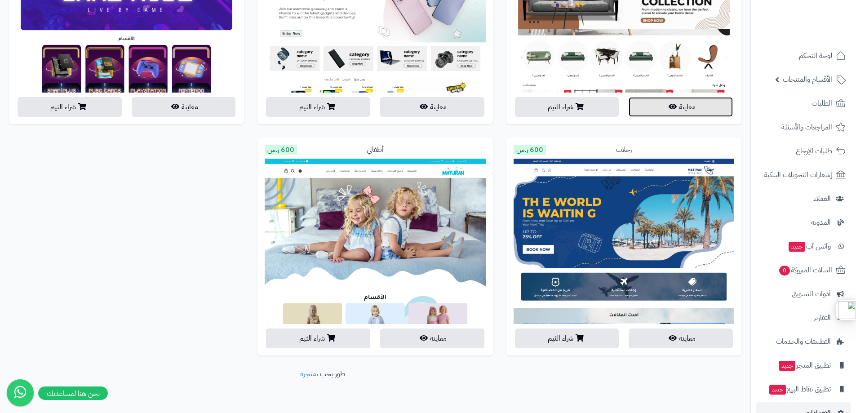
scroll to position [1887, 0]
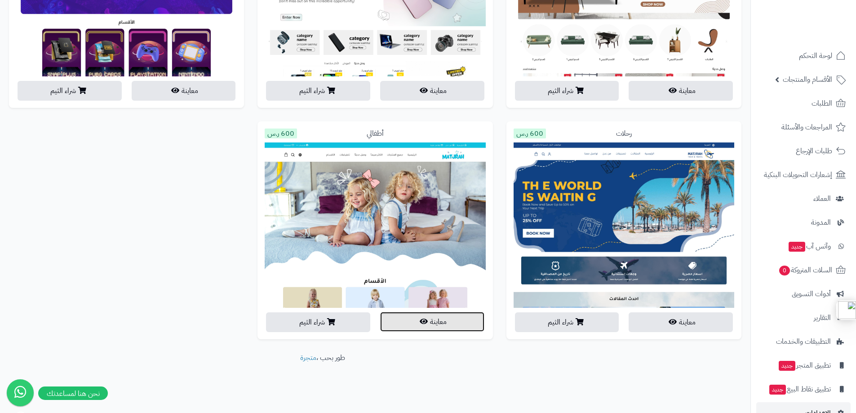
click at [440, 324] on button "معاينة" at bounding box center [432, 322] width 104 height 20
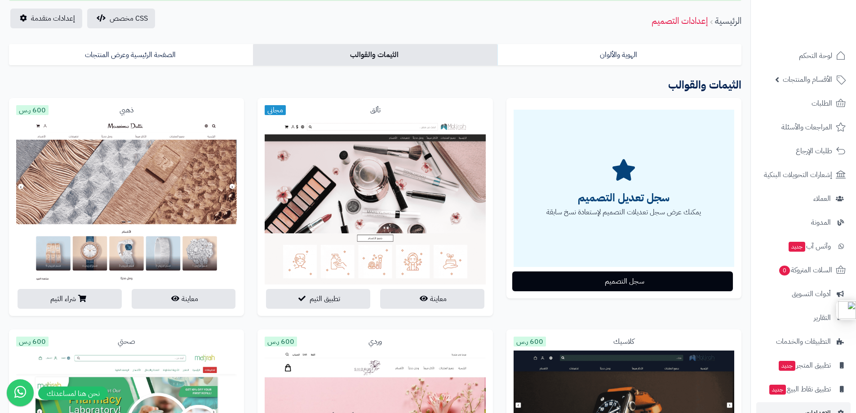
scroll to position [0, 0]
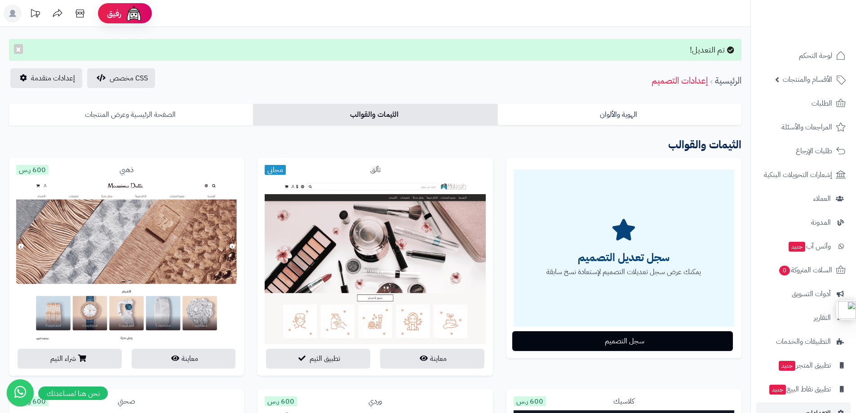
click at [157, 111] on link "الصفحة الرئيسية وعرض المنتجات" at bounding box center [131, 115] width 244 height 22
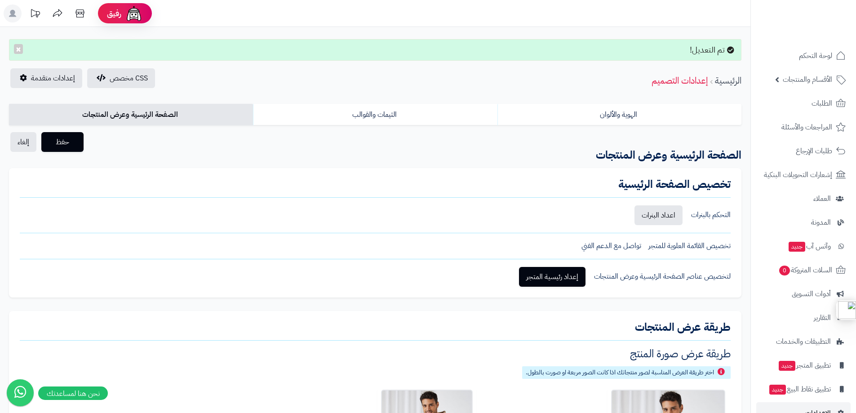
click at [700, 247] on div "تخصيص القائمة العلوية للمتجر" at bounding box center [689, 246] width 82 height 10
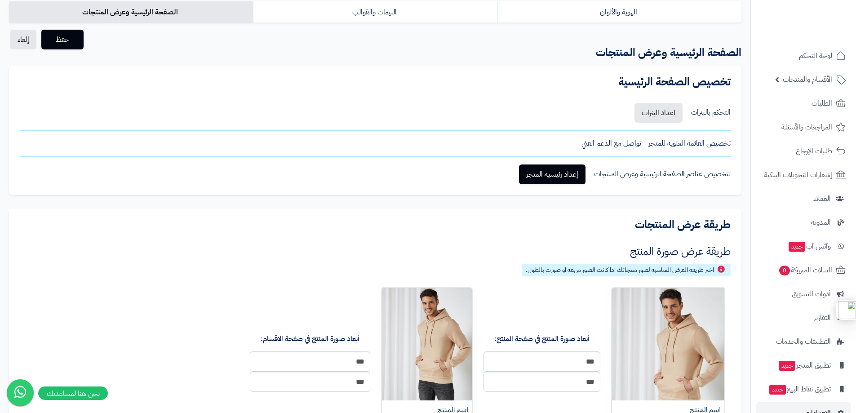
scroll to position [135, 0]
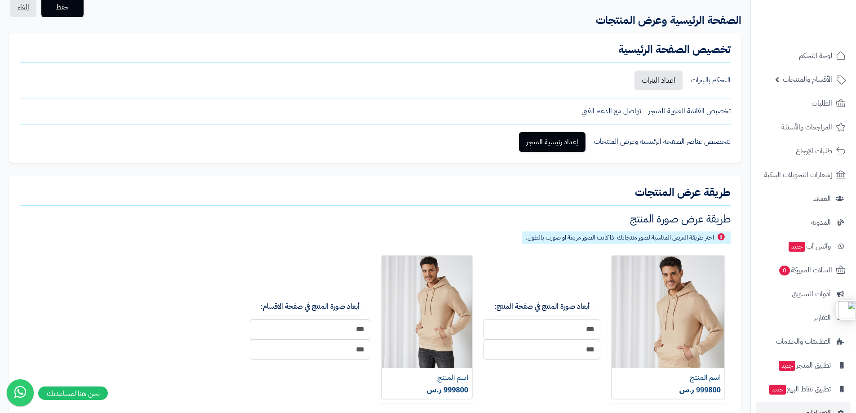
click at [574, 327] on input "***" at bounding box center [541, 329] width 117 height 20
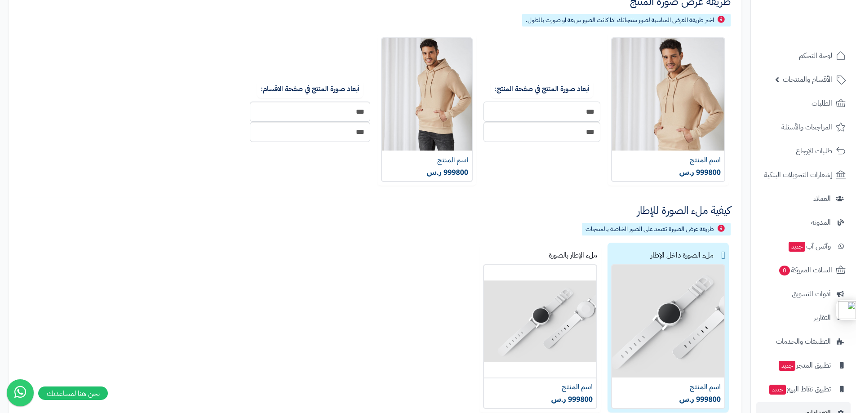
scroll to position [404, 0]
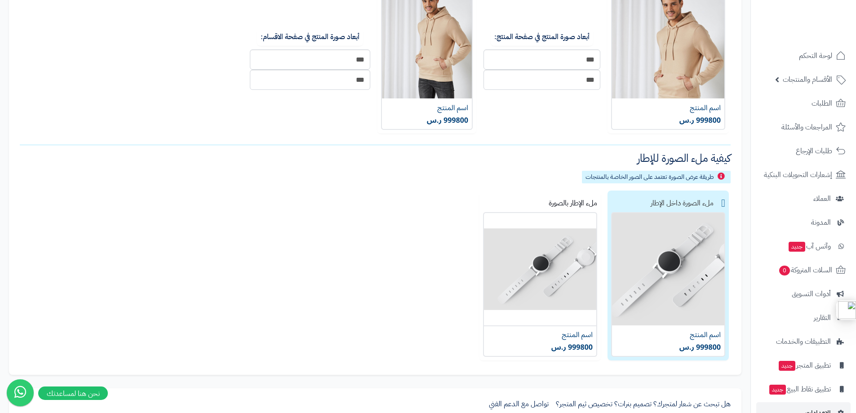
click at [718, 202] on label "ملء الصورة داخل الإطار" at bounding box center [667, 276] width 121 height 170
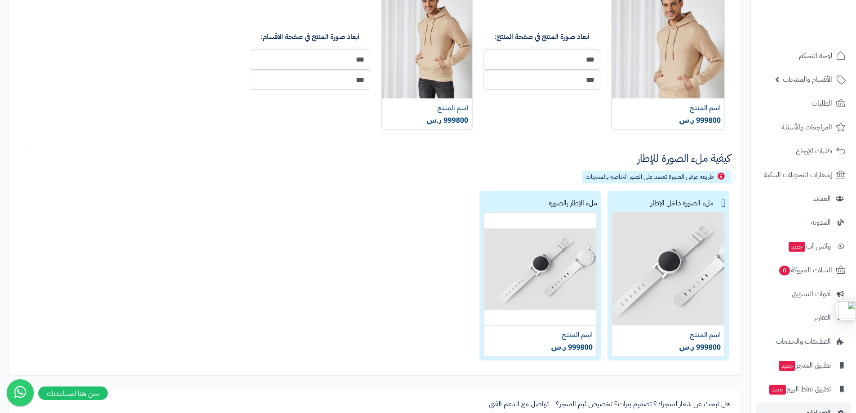
click at [536, 207] on div "ملء الإطار بالصورة" at bounding box center [540, 203] width 114 height 18
click at [682, 202] on div "ملء الصورة داخل الإطار" at bounding box center [668, 203] width 114 height 18
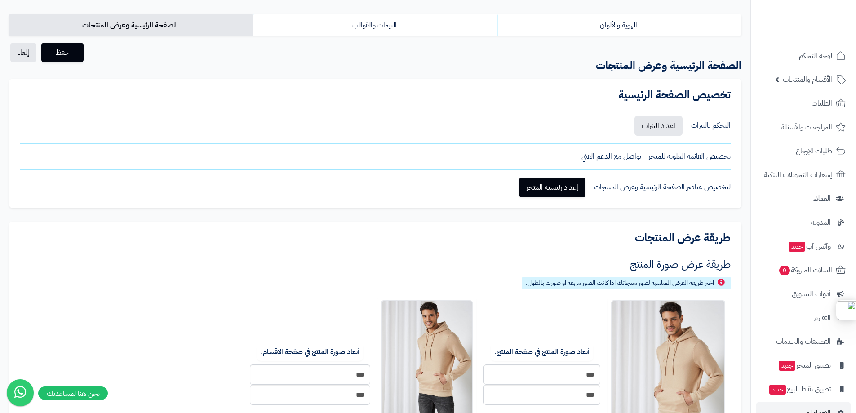
scroll to position [84, 0]
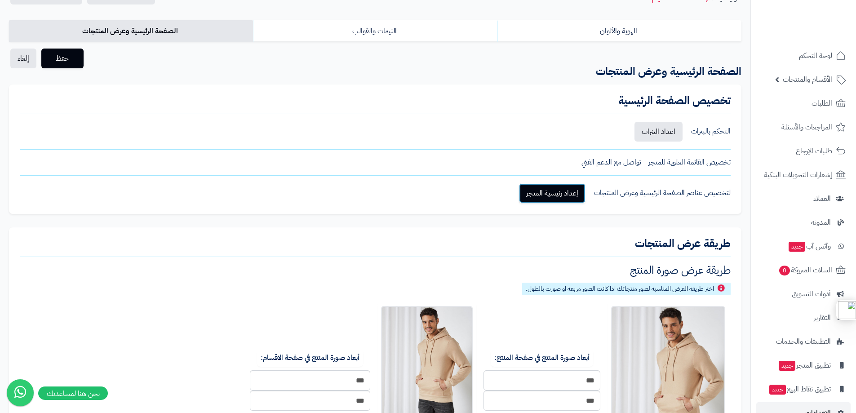
click at [549, 196] on link "إعداد رئيسية المتجر" at bounding box center [552, 193] width 66 height 20
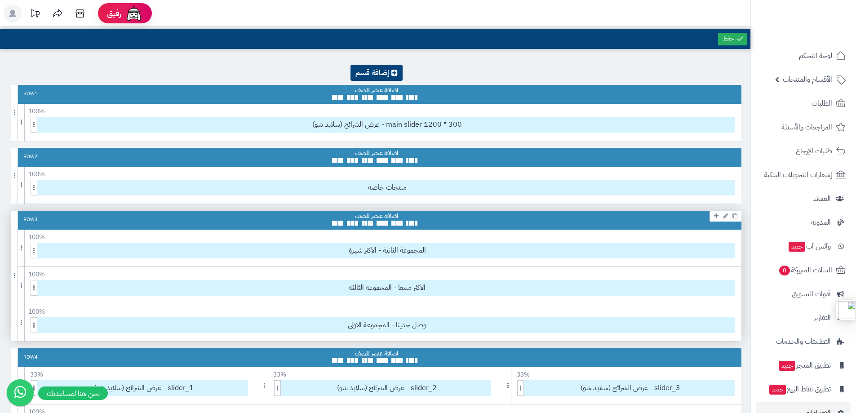
click at [363, 213] on div at bounding box center [376, 218] width 89 height 13
click at [377, 251] on span "المجموعة الثانية - الاكثر شهرة" at bounding box center [387, 250] width 694 height 15
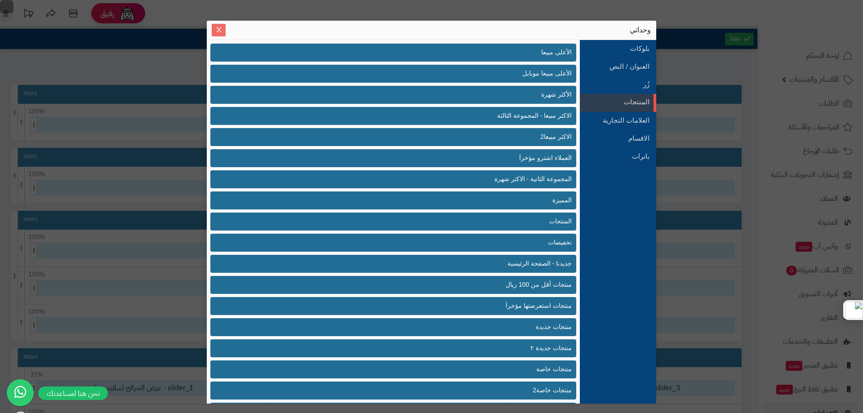
click at [217, 29] on icon "Close" at bounding box center [218, 29] width 5 height 5
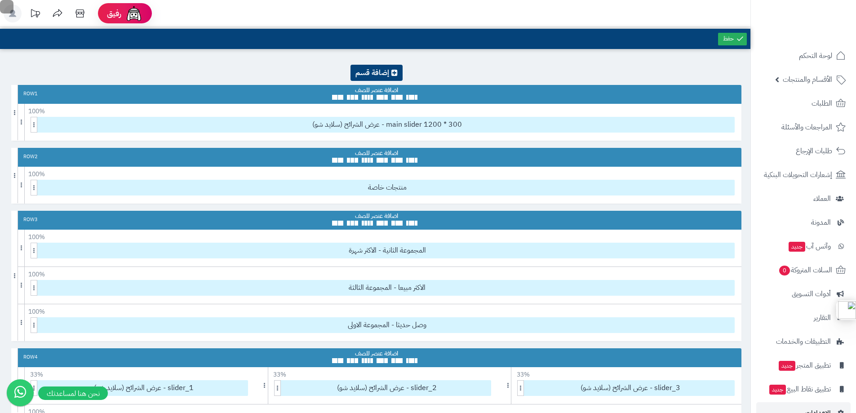
click at [55, 13] on icon at bounding box center [57, 13] width 9 height 8
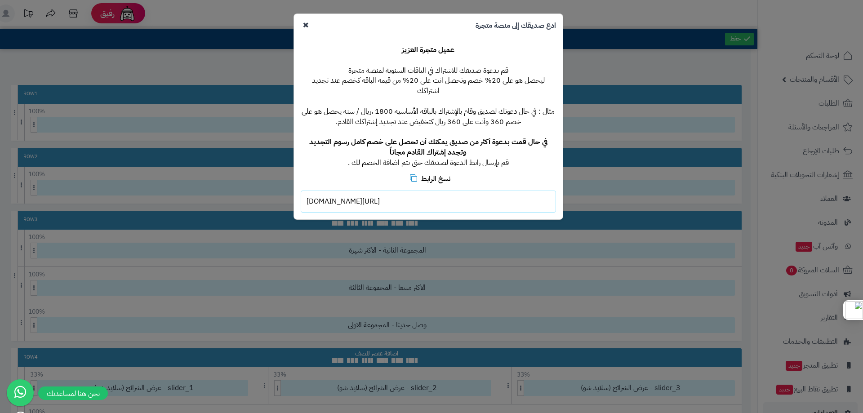
click at [304, 25] on icon at bounding box center [306, 25] width 6 height 8
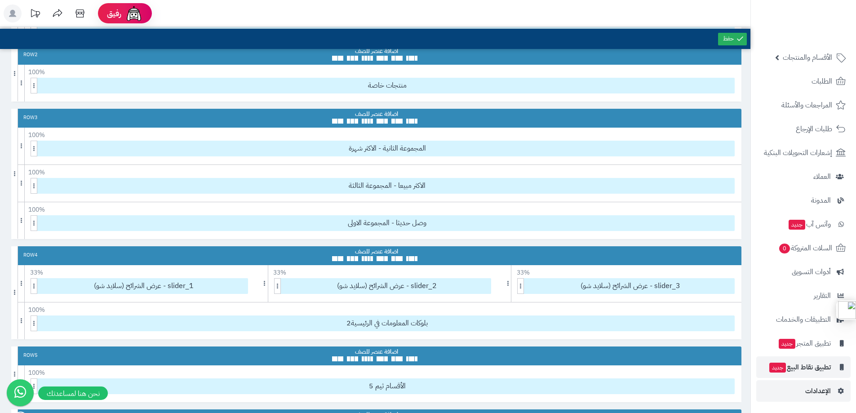
scroll to position [270, 0]
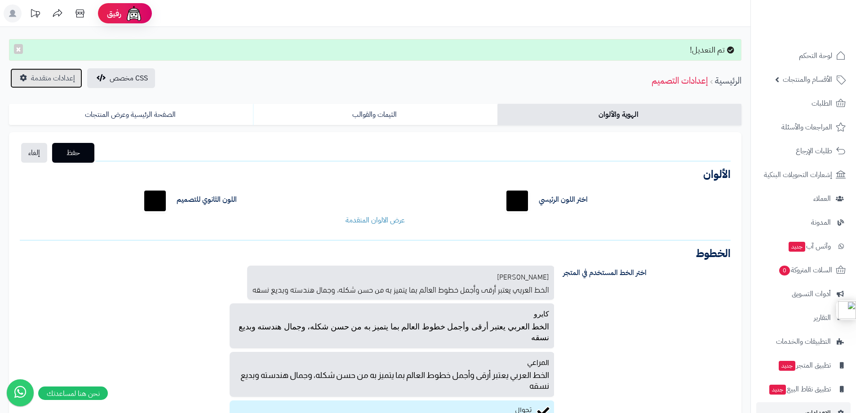
click at [58, 80] on span "إعدادات متقدمة" at bounding box center [53, 78] width 44 height 11
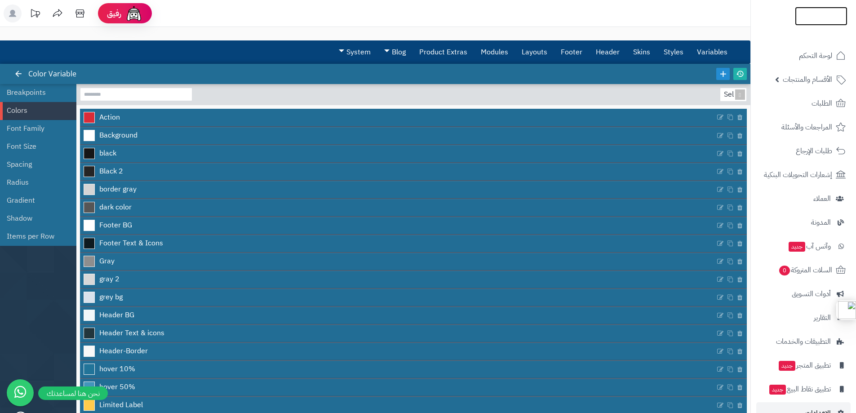
click at [805, 24] on img at bounding box center [821, 33] width 53 height 19
